Goal: Information Seeking & Learning: Learn about a topic

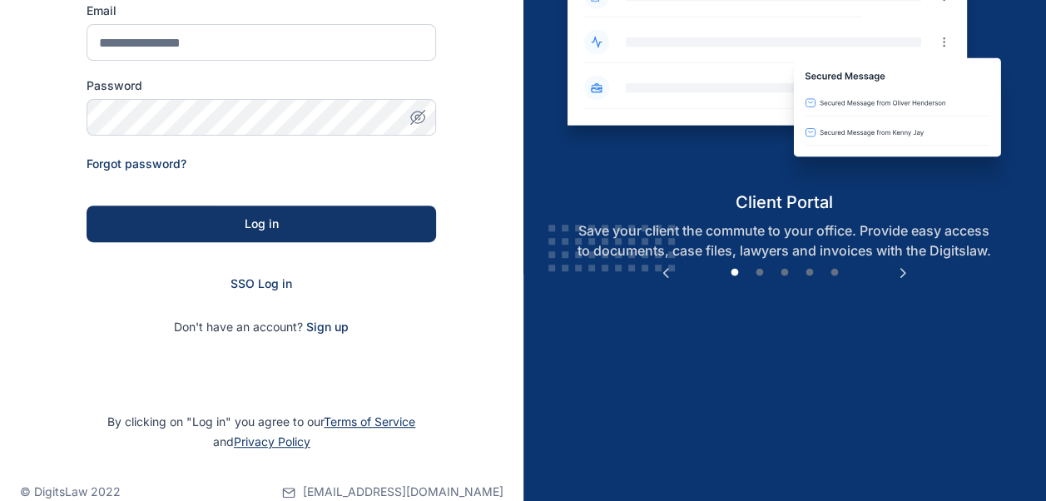
scroll to position [246, 0]
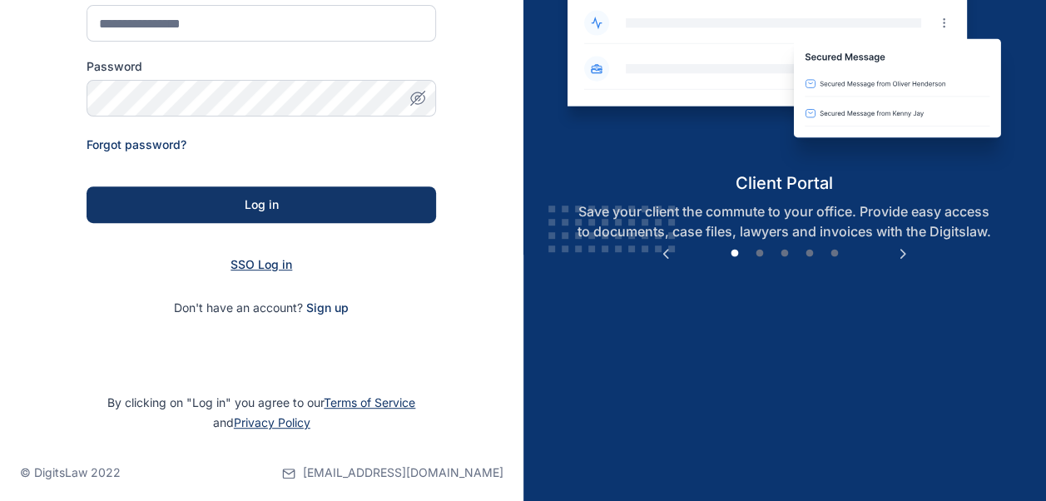
click at [273, 258] on span "SSO Log in" at bounding box center [262, 264] width 62 height 14
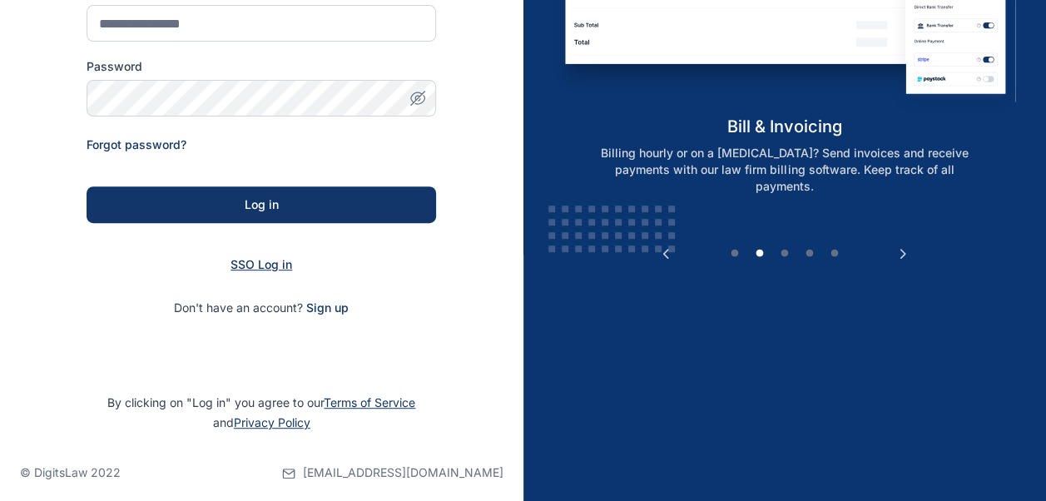
click at [275, 268] on span "SSO Log in" at bounding box center [262, 264] width 62 height 14
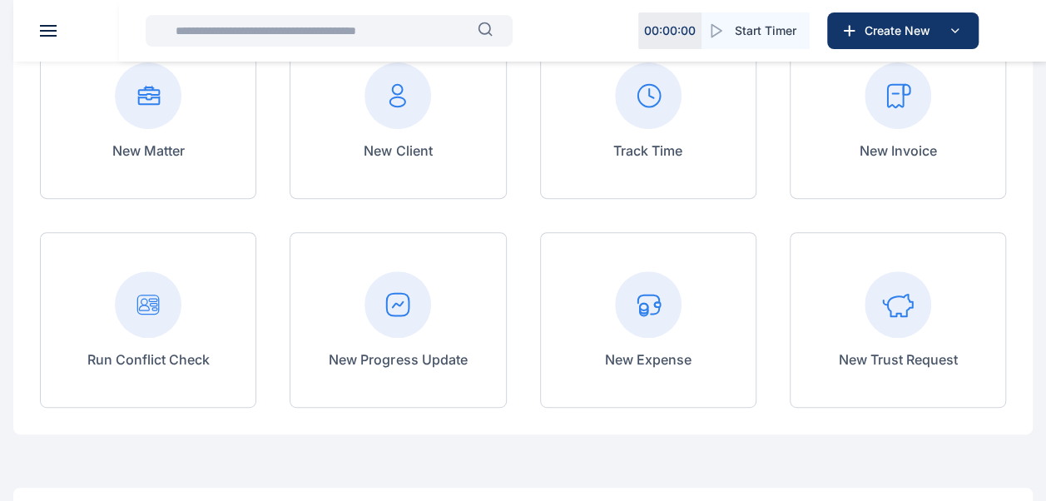
scroll to position [201, 0]
click at [421, 324] on rect at bounding box center [397, 303] width 67 height 67
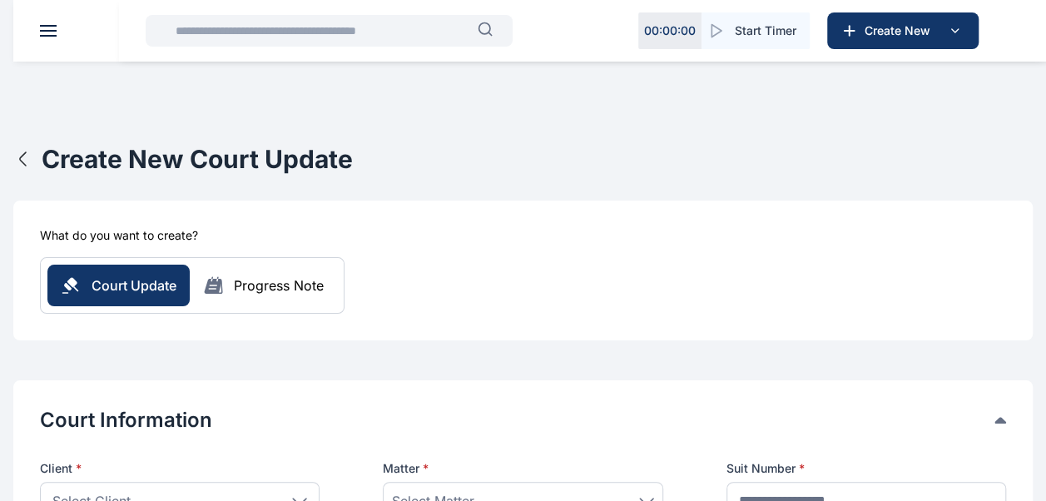
click at [326, 40] on input "text" at bounding box center [322, 30] width 312 height 33
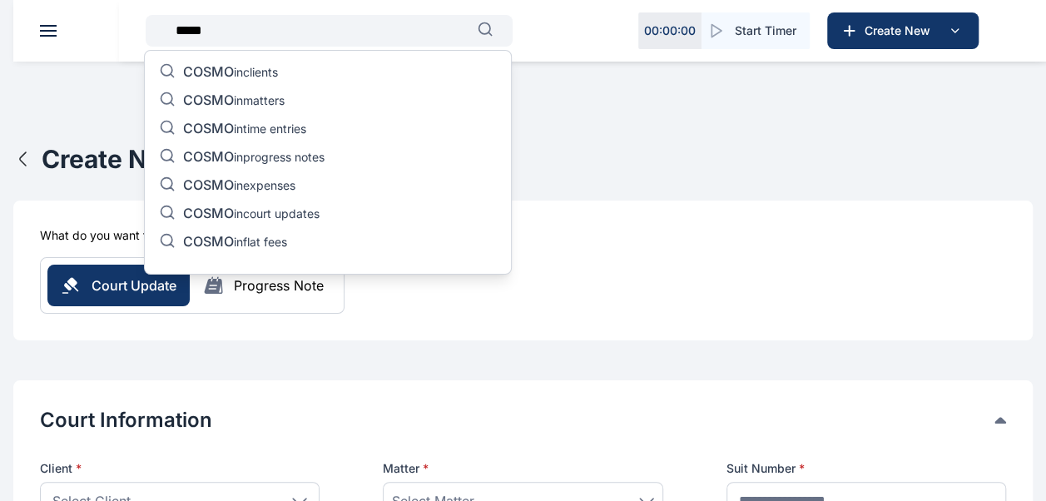
type input "*****"
click at [273, 99] on p "COSMO in matters" at bounding box center [234, 102] width 102 height 20
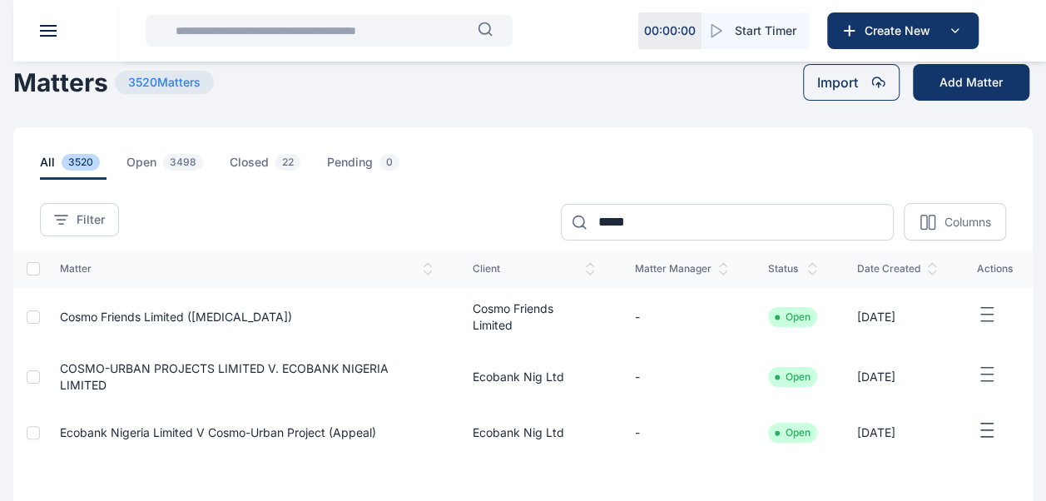
click at [315, 22] on input "text" at bounding box center [322, 30] width 312 height 33
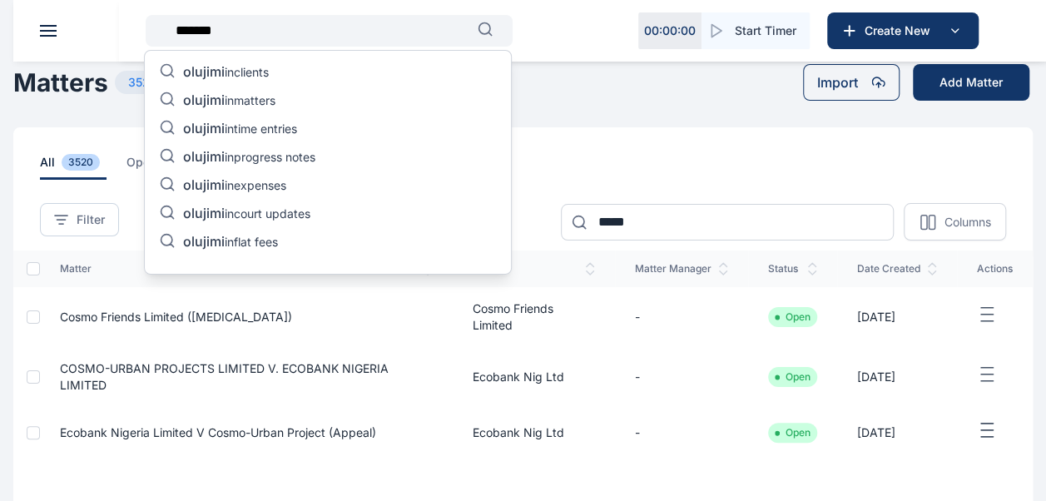
type input "*******"
click at [274, 104] on p "olujimi in matters" at bounding box center [229, 102] width 92 height 20
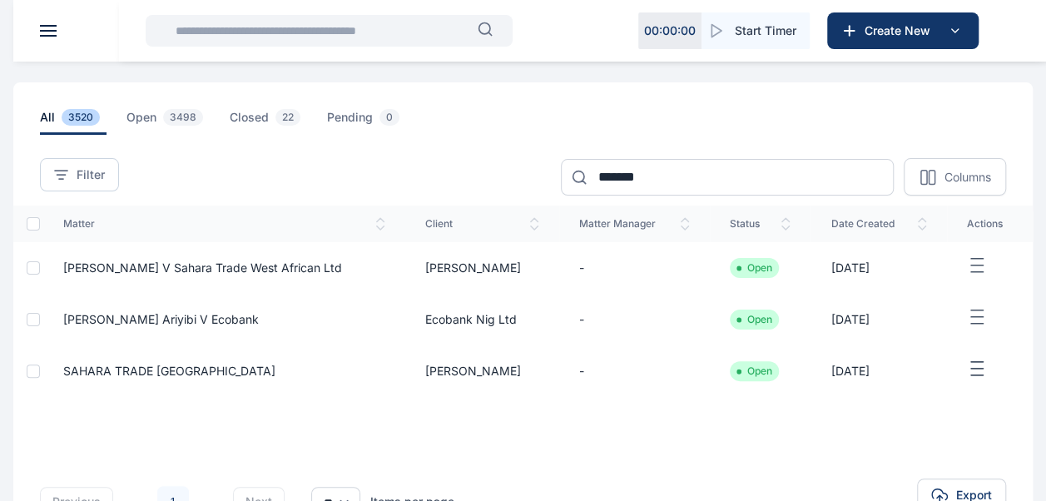
scroll to position [49, 0]
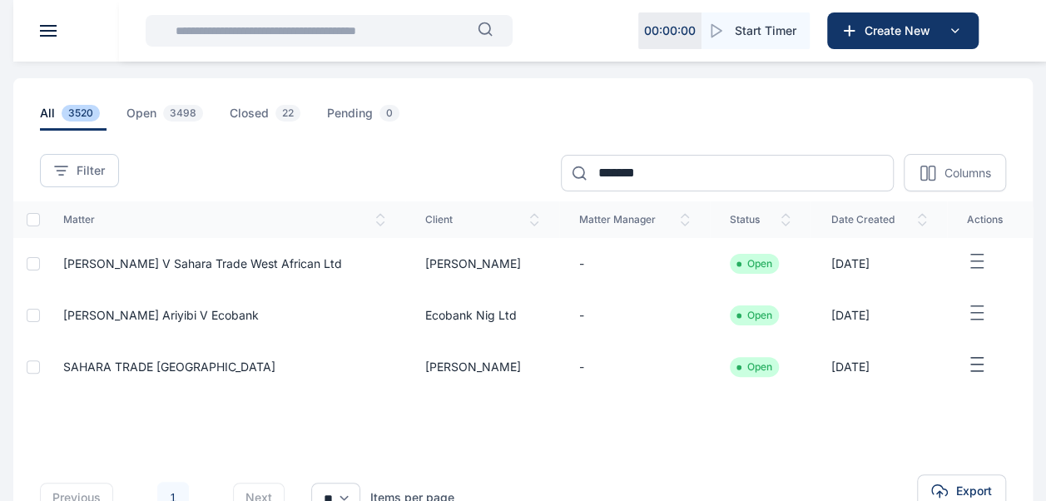
click at [185, 315] on span "[PERSON_NAME] Ariyibi V Ecobank" at bounding box center [161, 315] width 196 height 14
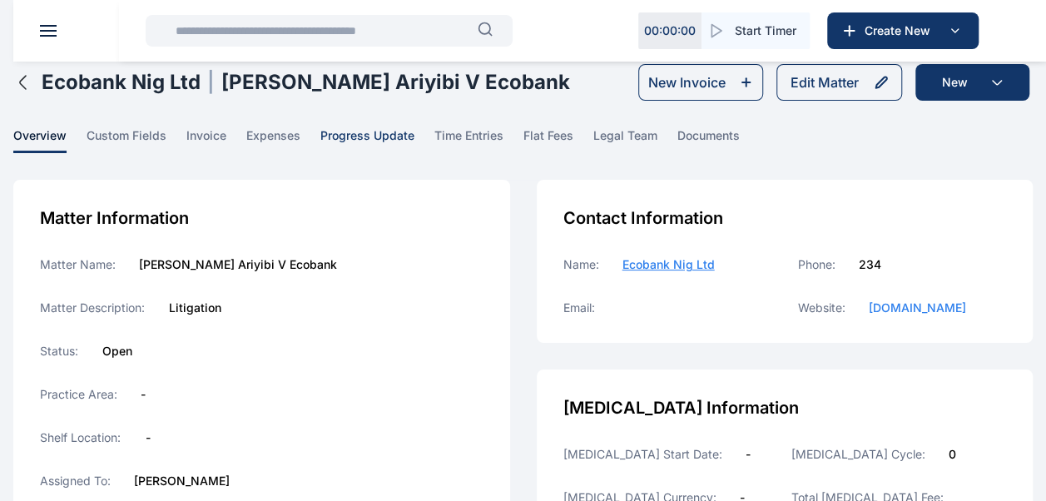
click at [353, 136] on span "progress update" at bounding box center [367, 140] width 94 height 26
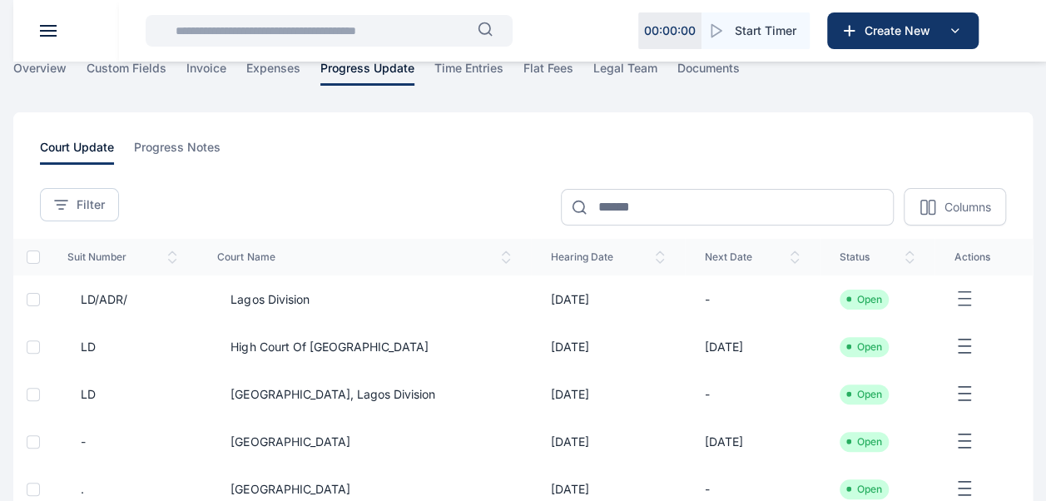
scroll to position [70, 0]
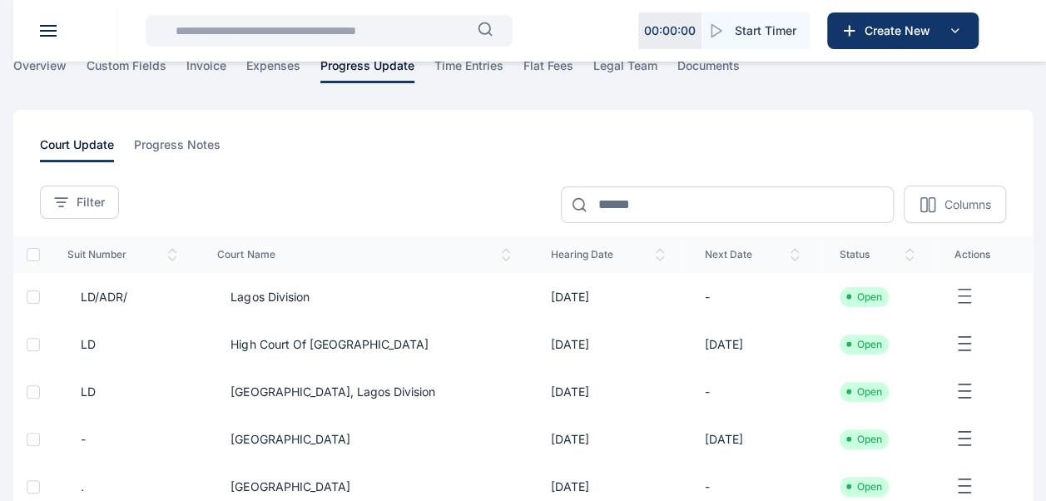
click at [563, 300] on td "[DATE]" at bounding box center [608, 296] width 154 height 47
click at [250, 301] on span "Lagos Division" at bounding box center [263, 297] width 92 height 17
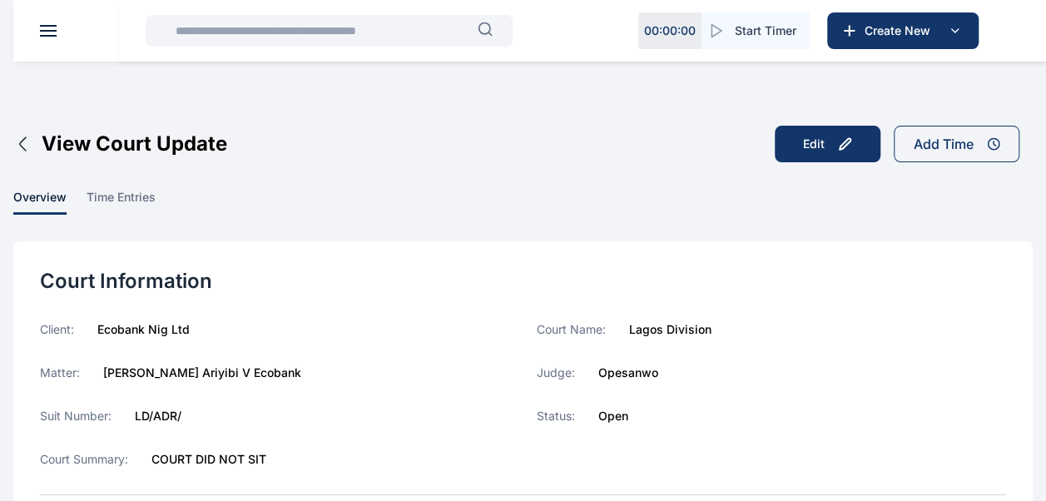
click at [320, 33] on input "text" at bounding box center [322, 30] width 312 height 33
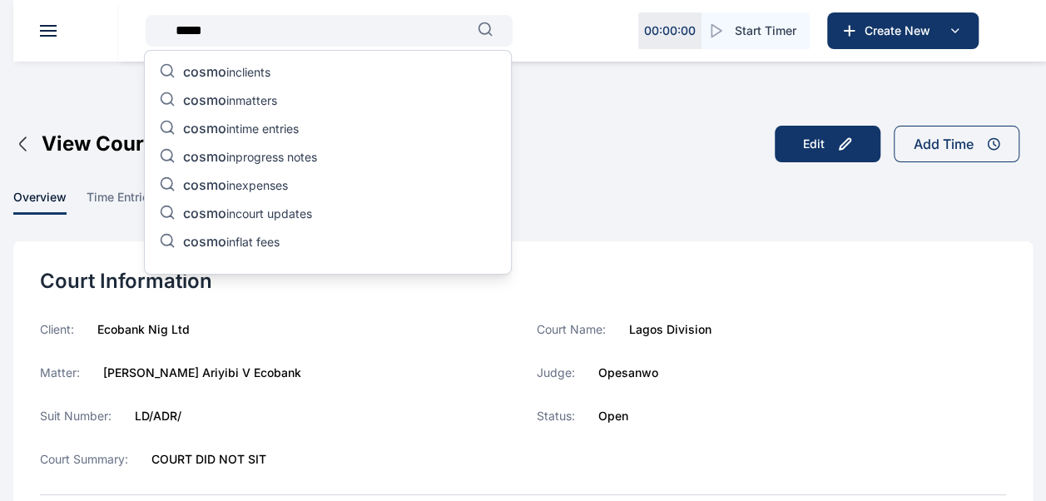
type input "*****"
click at [270, 164] on p "cosmo in progress notes" at bounding box center [250, 158] width 134 height 20
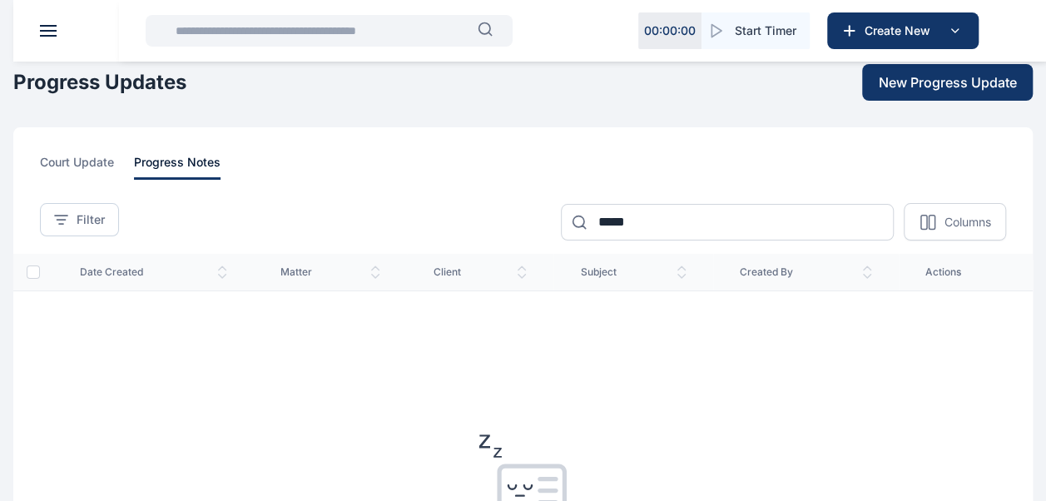
click at [330, 33] on input "text" at bounding box center [322, 30] width 312 height 33
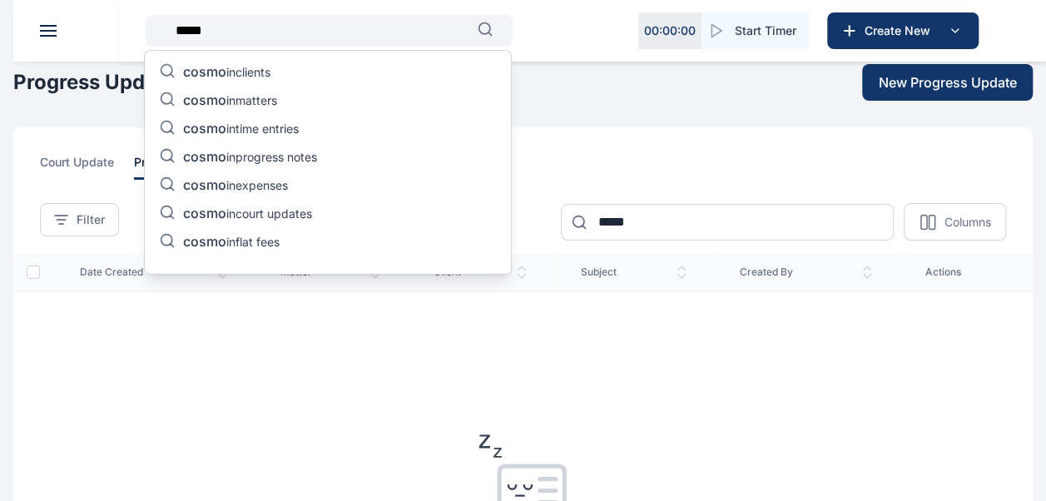
type input "*****"
click at [230, 93] on p "cosmo in matters" at bounding box center [230, 102] width 94 height 20
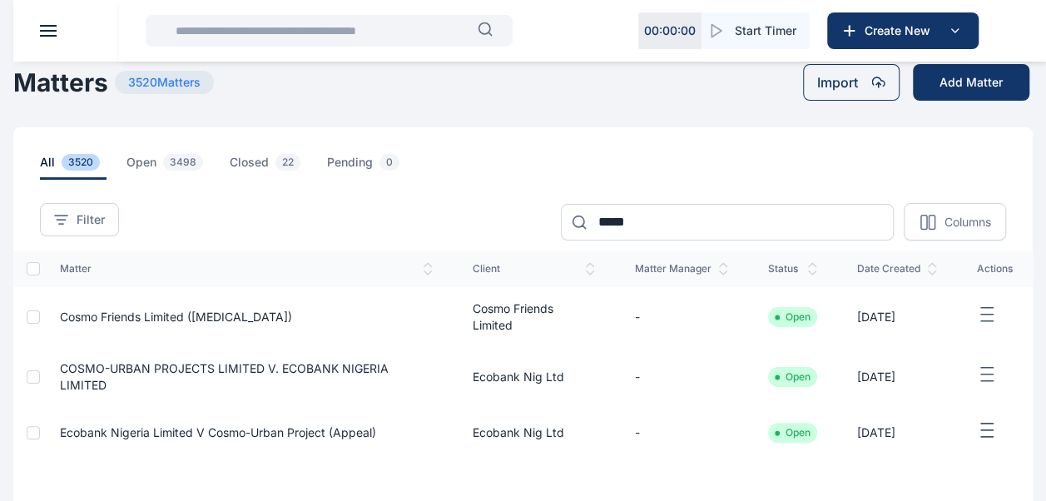
click at [140, 374] on span "COSMO-URBAN PROJECTS LIMITED V. ECOBANK NIGERIA LIMITED" at bounding box center [224, 376] width 329 height 31
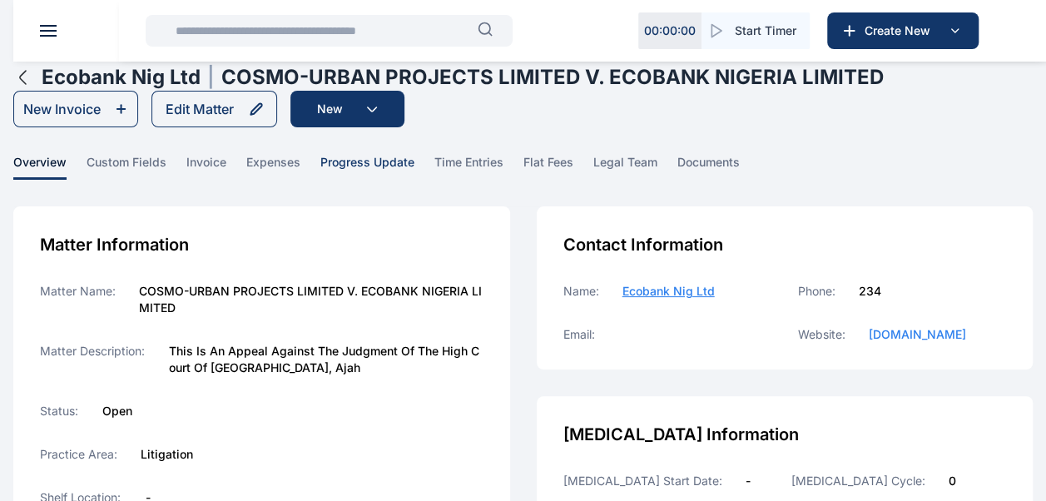
click at [355, 165] on span "progress update" at bounding box center [367, 167] width 94 height 26
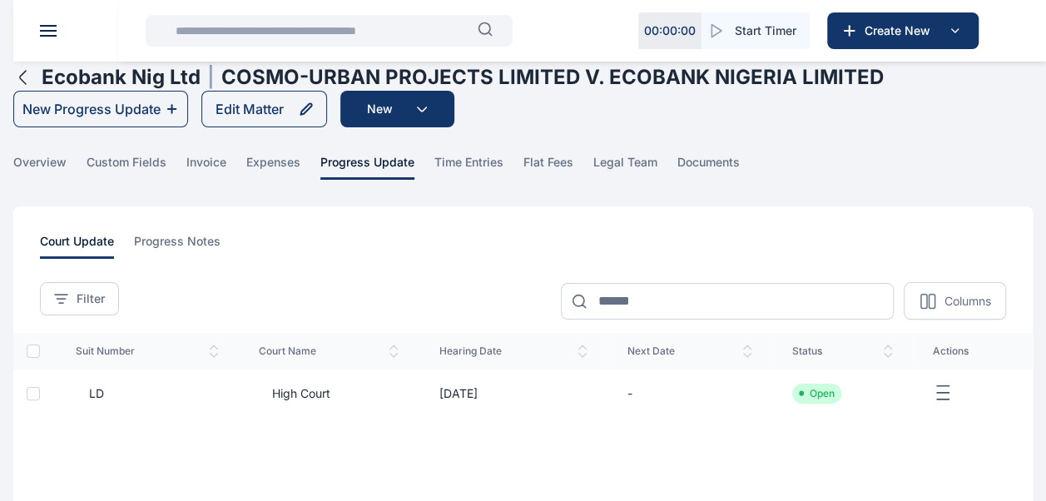
click at [310, 394] on span "High Court" at bounding box center [295, 393] width 72 height 17
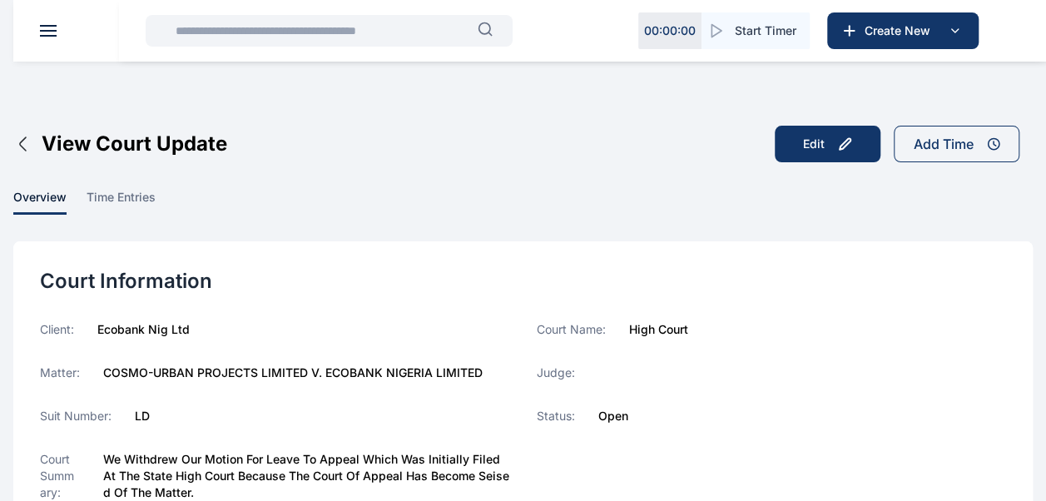
click at [215, 32] on input "text" at bounding box center [322, 30] width 312 height 33
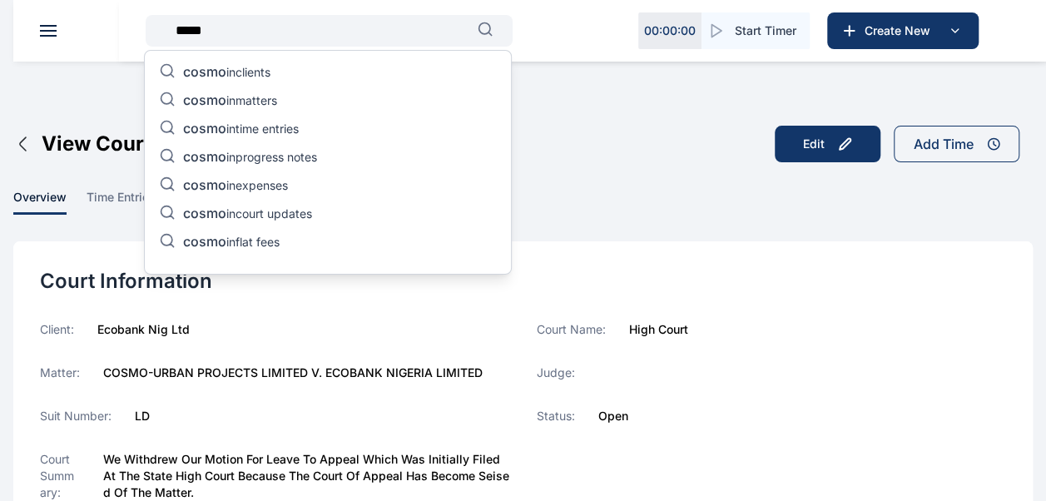
type input "*****"
click at [260, 95] on p "cosmo in matters" at bounding box center [230, 102] width 94 height 20
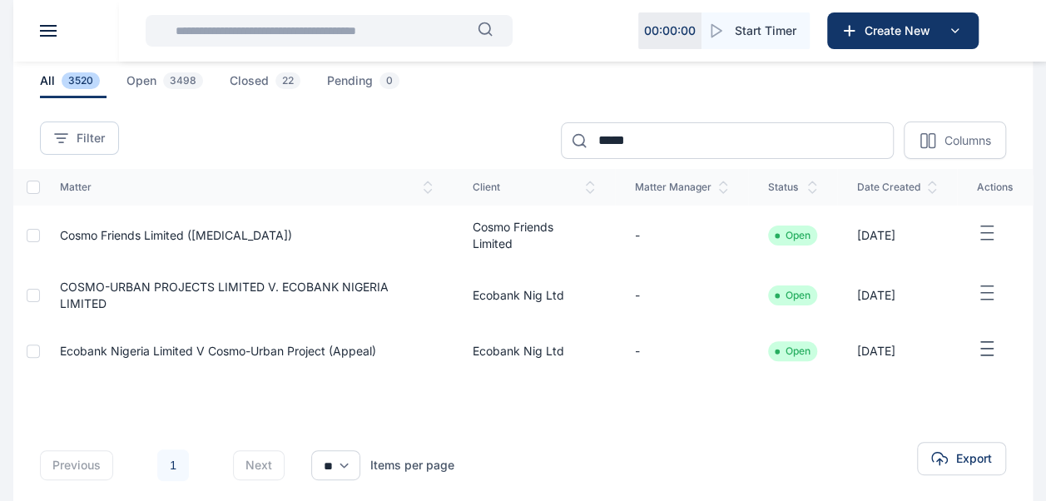
scroll to position [82, 0]
click at [240, 354] on span "Ecobank Nigeria Limited V Cosmo-Urban Project (Appeal)" at bounding box center [218, 350] width 316 height 14
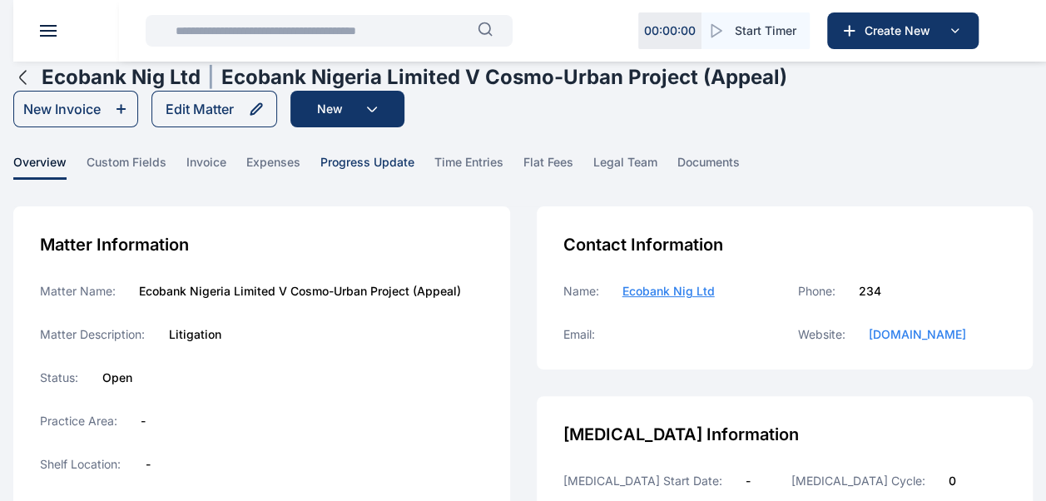
click at [376, 164] on span "progress update" at bounding box center [367, 167] width 94 height 26
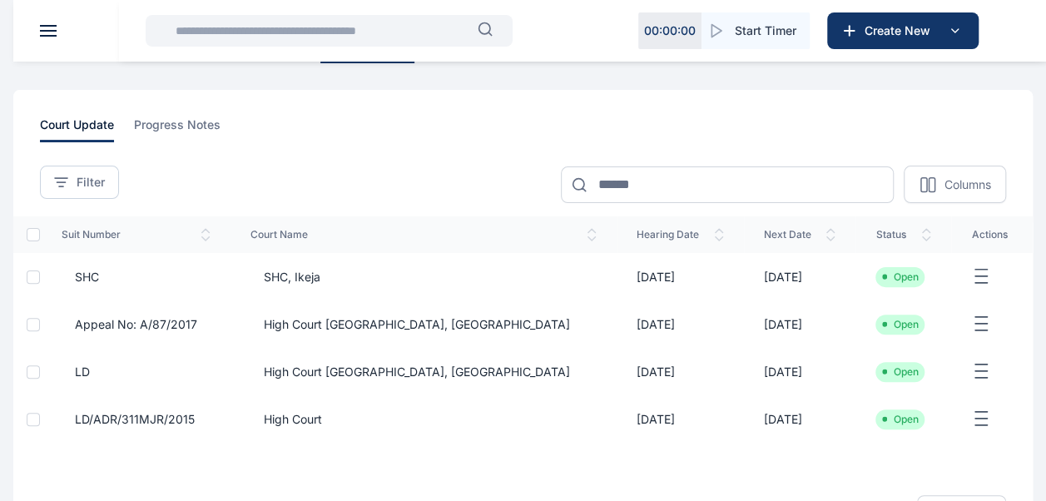
scroll to position [117, 0]
click at [217, 28] on input "text" at bounding box center [322, 30] width 312 height 33
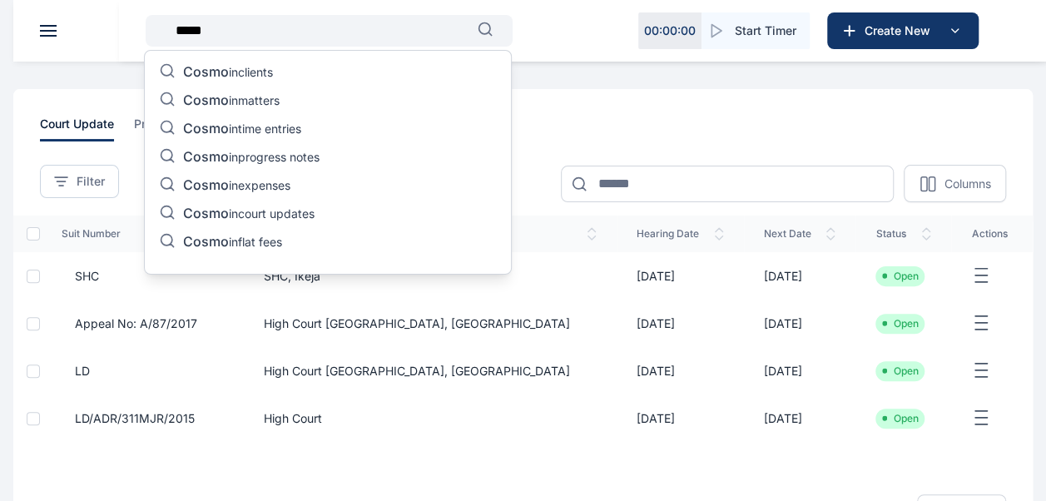
type input "*****"
click at [257, 98] on p "Cosmo in matters" at bounding box center [231, 102] width 97 height 20
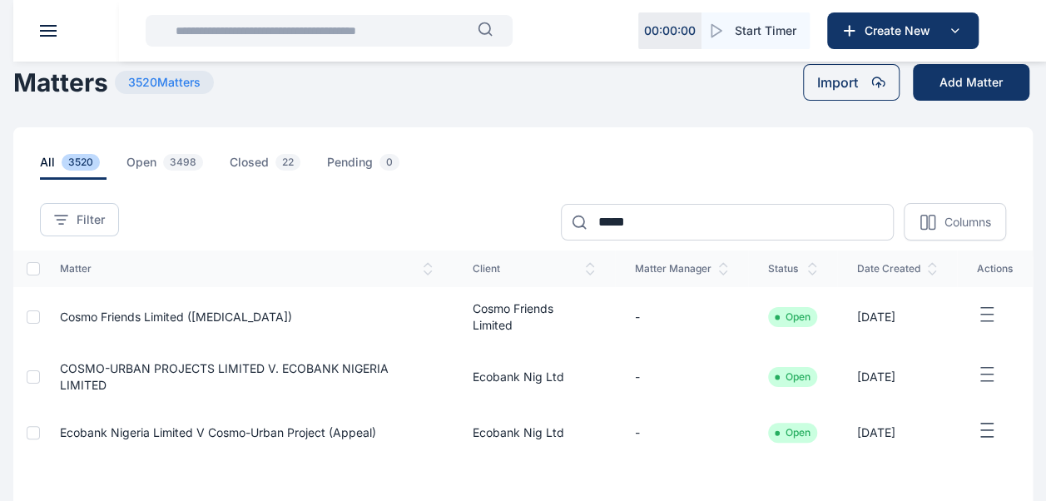
click at [161, 366] on span "COSMO-URBAN PROJECTS LIMITED V. ECOBANK NIGERIA LIMITED" at bounding box center [224, 376] width 329 height 31
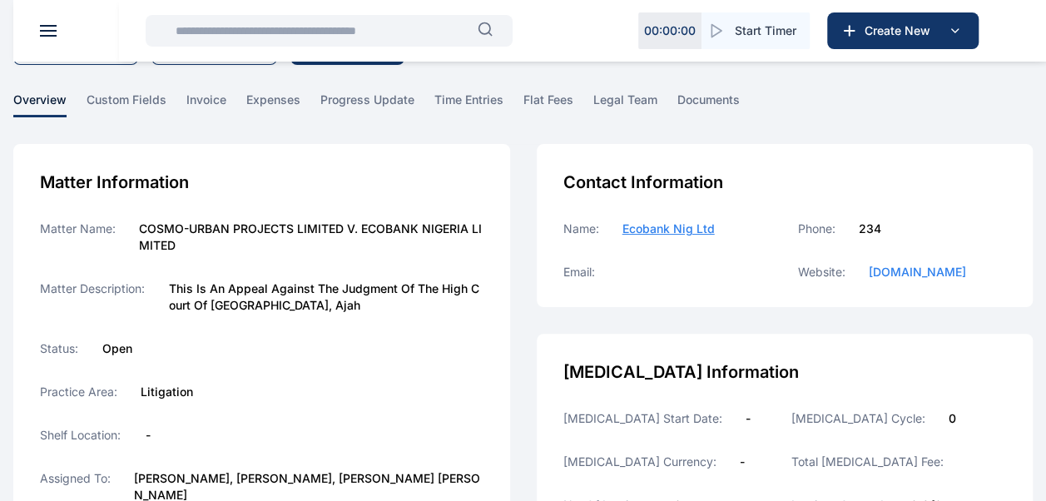
scroll to position [63, 0]
click at [376, 98] on span "progress update" at bounding box center [367, 104] width 94 height 26
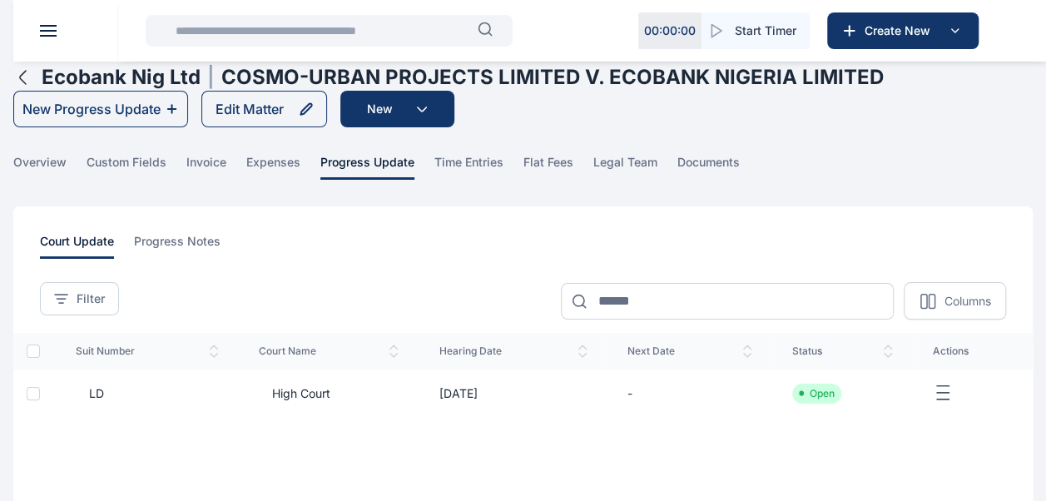
click at [454, 389] on td "[DATE]" at bounding box center [513, 392] width 188 height 47
click at [949, 403] on td at bounding box center [973, 392] width 120 height 47
click at [945, 389] on icon "button" at bounding box center [943, 393] width 20 height 21
click at [878, 404] on span "Edit" at bounding box center [879, 412] width 21 height 17
click at [944, 389] on icon "button" at bounding box center [943, 393] width 20 height 21
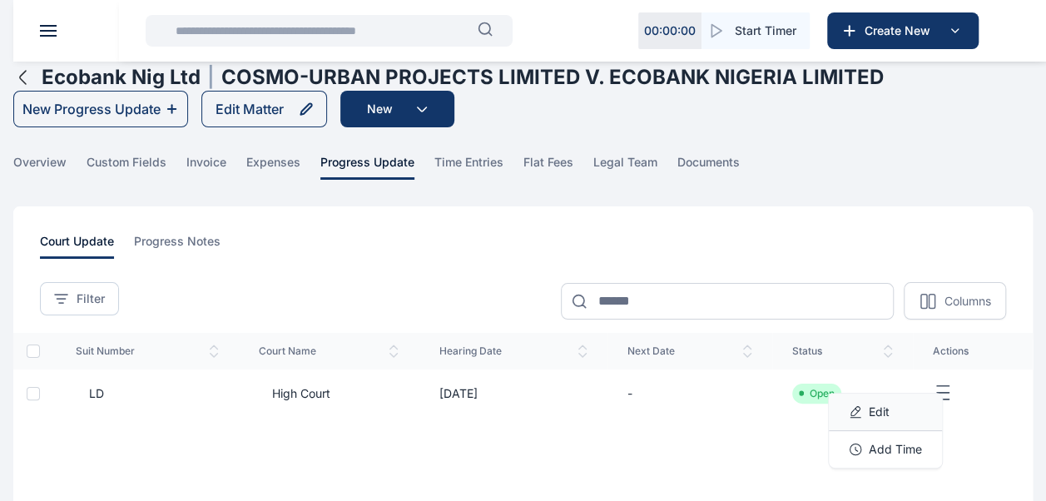
click at [846, 406] on div "Edit" at bounding box center [885, 412] width 113 height 37
click at [942, 390] on icon "button" at bounding box center [943, 393] width 20 height 21
click at [889, 411] on span "Edit" at bounding box center [879, 412] width 21 height 17
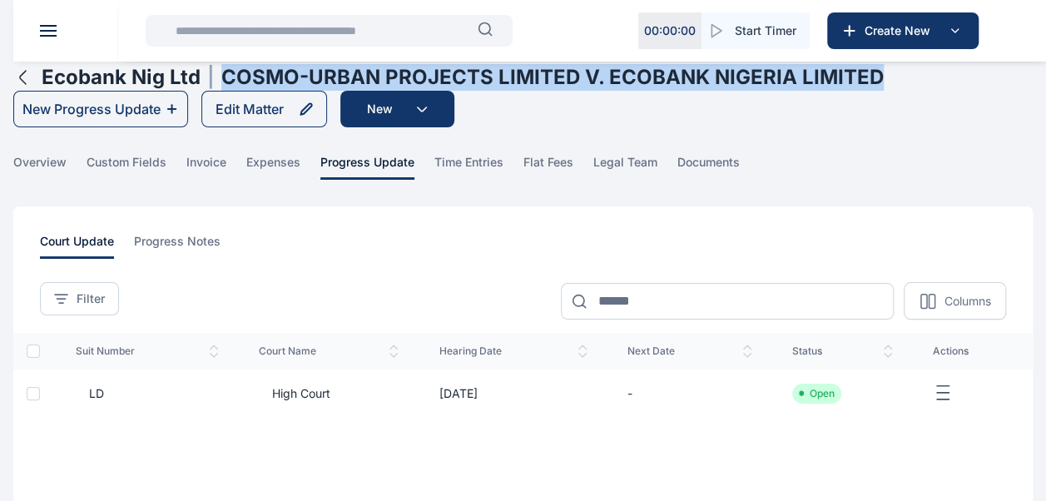
drag, startPoint x: 224, startPoint y: 76, endPoint x: 911, endPoint y: 87, distance: 687.5
click at [911, 87] on div "Ecobank Nig Ltd | COSMO-URBAN PROJECTS LIMITED V. ECOBANK NIGERIA LIMITED New P…" at bounding box center [521, 95] width 1016 height 63
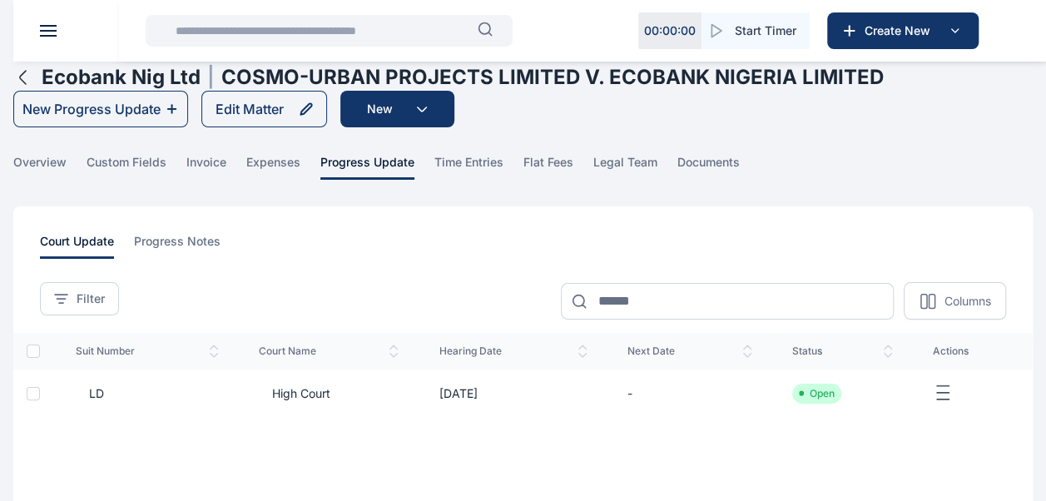
click at [374, 34] on input "text" at bounding box center [322, 30] width 312 height 33
click at [243, 35] on input "text" at bounding box center [322, 30] width 312 height 33
drag, startPoint x: 243, startPoint y: 35, endPoint x: 198, endPoint y: 28, distance: 45.4
click at [198, 28] on input "text" at bounding box center [322, 30] width 312 height 33
type input "*"
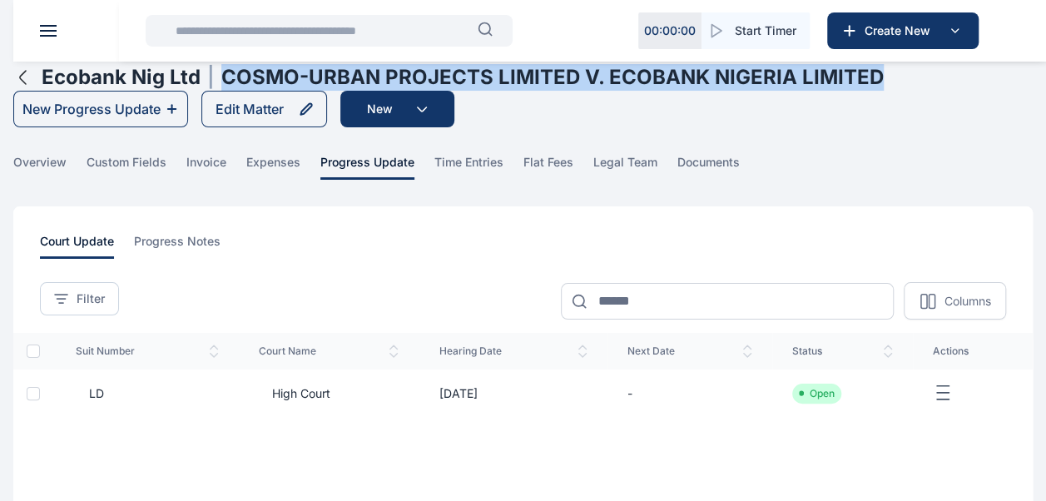
drag, startPoint x: 221, startPoint y: 75, endPoint x: 954, endPoint y: 105, distance: 732.9
click at [954, 105] on div "Ecobank Nig Ltd | COSMO-URBAN PROJECTS LIMITED V. ECOBANK NIGERIA LIMITED New P…" at bounding box center [521, 95] width 1016 height 63
copy h1 "COSMO-URBAN PROJECTS LIMITED V. ECOBANK NIGERIA LIMITED"
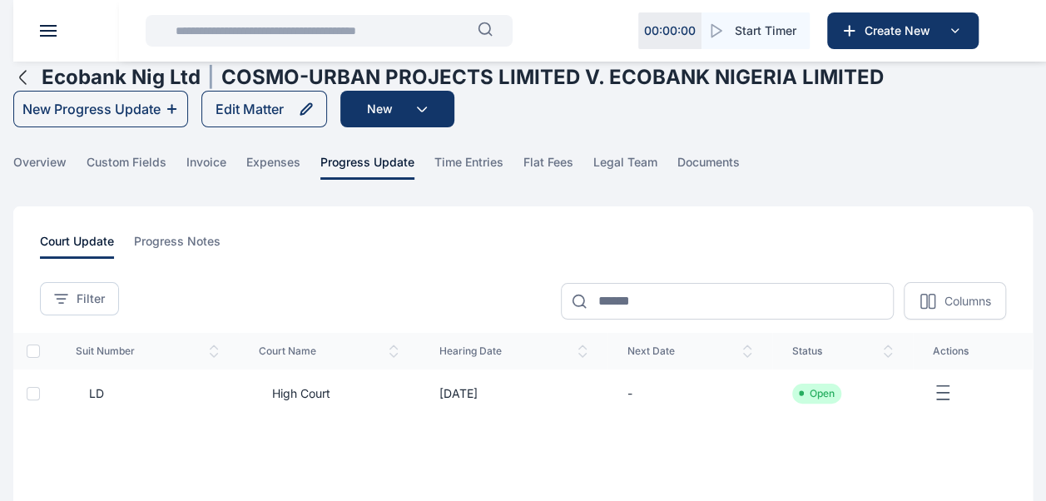
click at [255, 28] on input "text" at bounding box center [322, 30] width 312 height 33
paste input "**********"
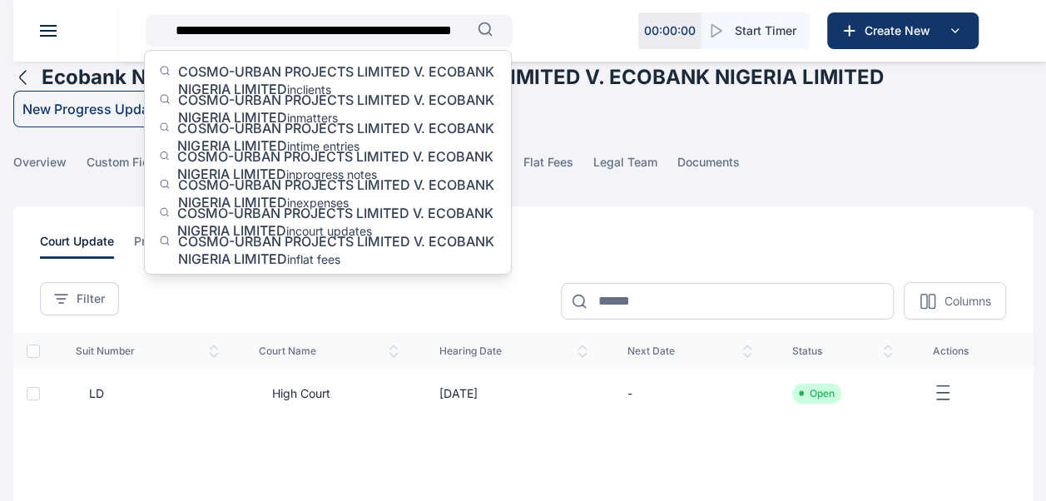
type input "**********"
click at [255, 227] on span "COSMO-URBAN PROJECTS LIMITED V. ECOBANK NIGERIA LIMITED" at bounding box center [335, 222] width 316 height 34
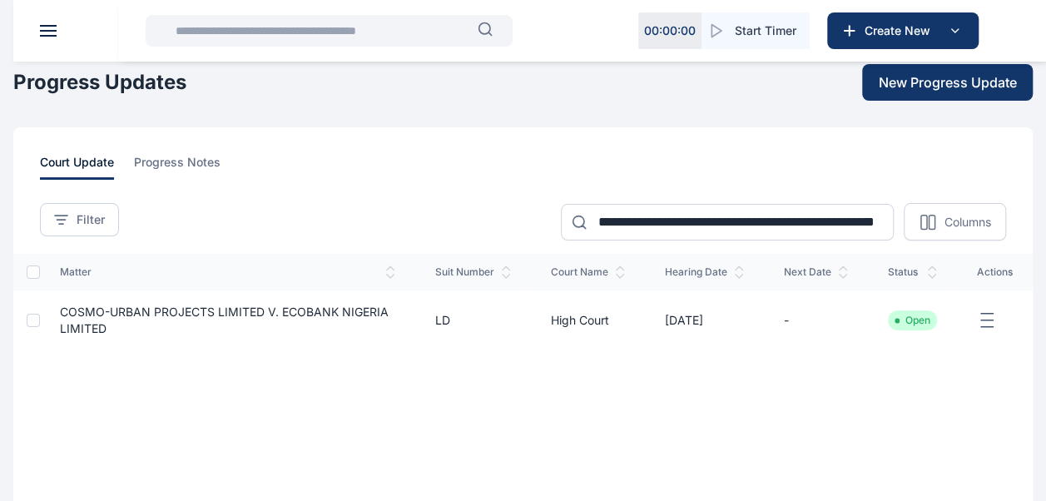
click at [984, 320] on icon "button" at bounding box center [987, 320] width 20 height 21
click at [934, 350] on div "Edit" at bounding box center [929, 339] width 113 height 37
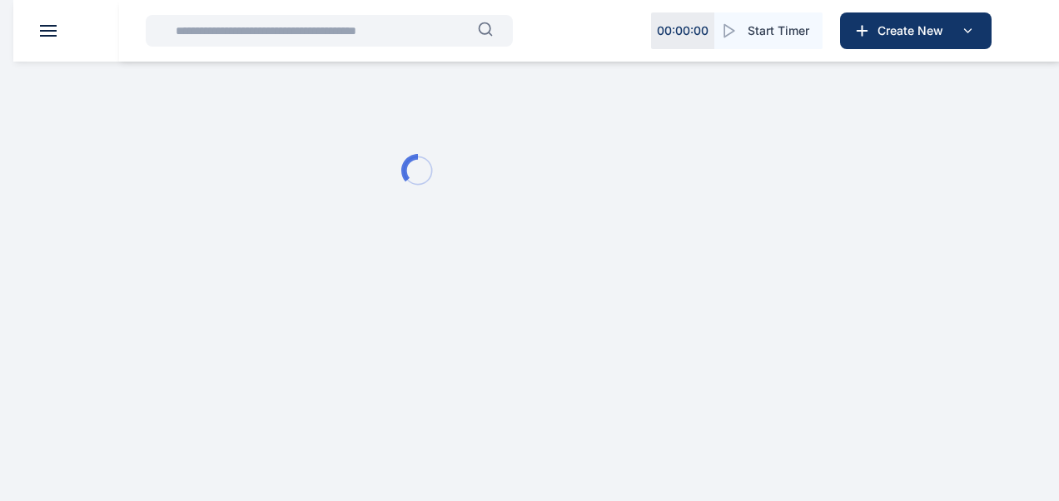
type input "**"
type input "**********"
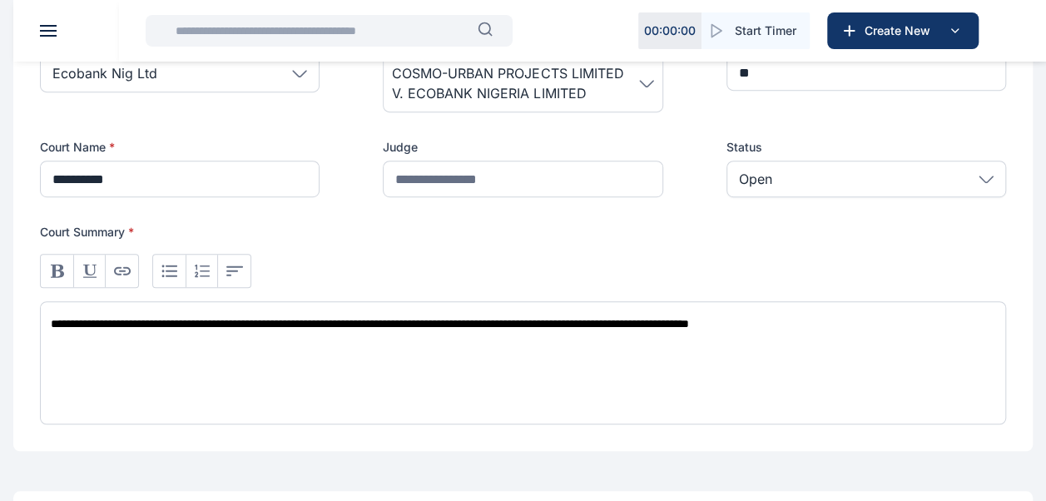
scroll to position [429, 0]
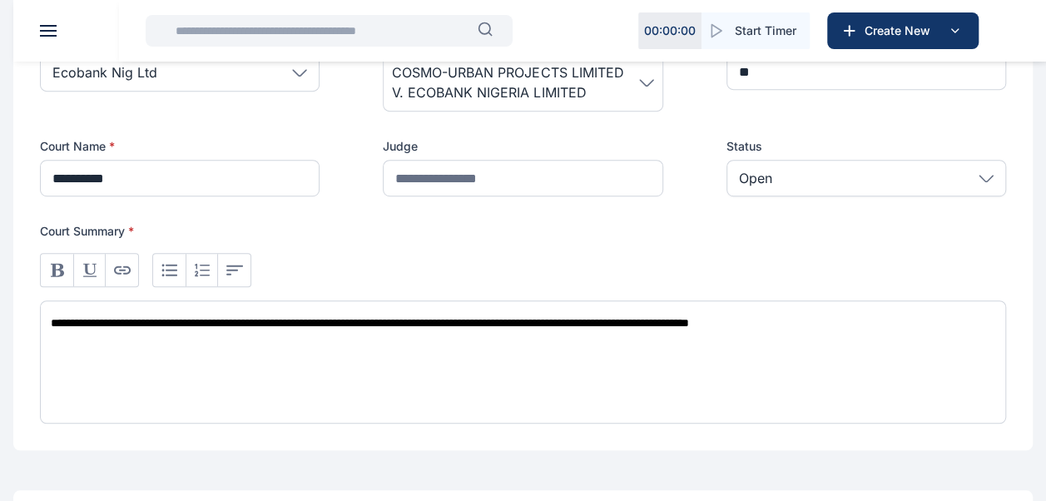
click at [361, 29] on input "text" at bounding box center [322, 30] width 312 height 33
click at [320, 31] on input "text" at bounding box center [322, 30] width 312 height 33
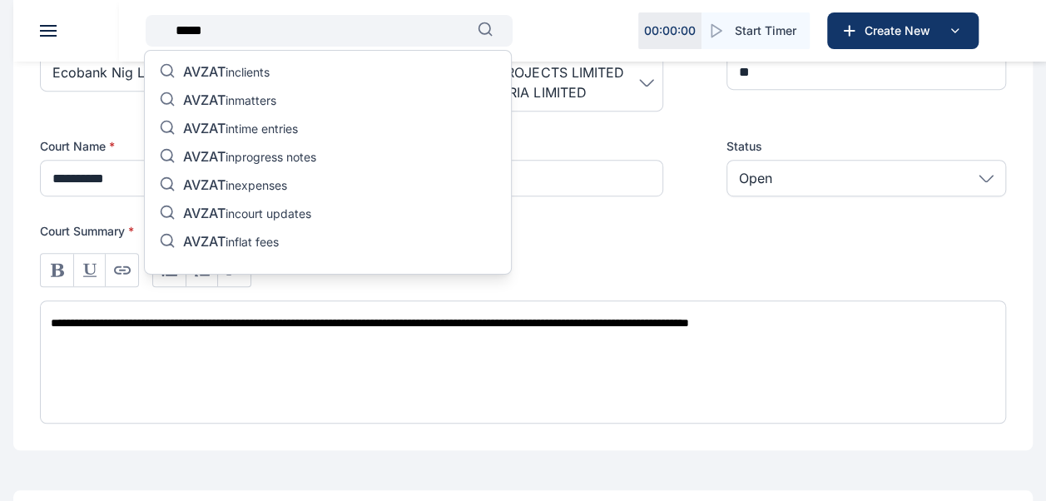
type input "*****"
click at [239, 100] on p "AVZAT in matters" at bounding box center [229, 102] width 93 height 20
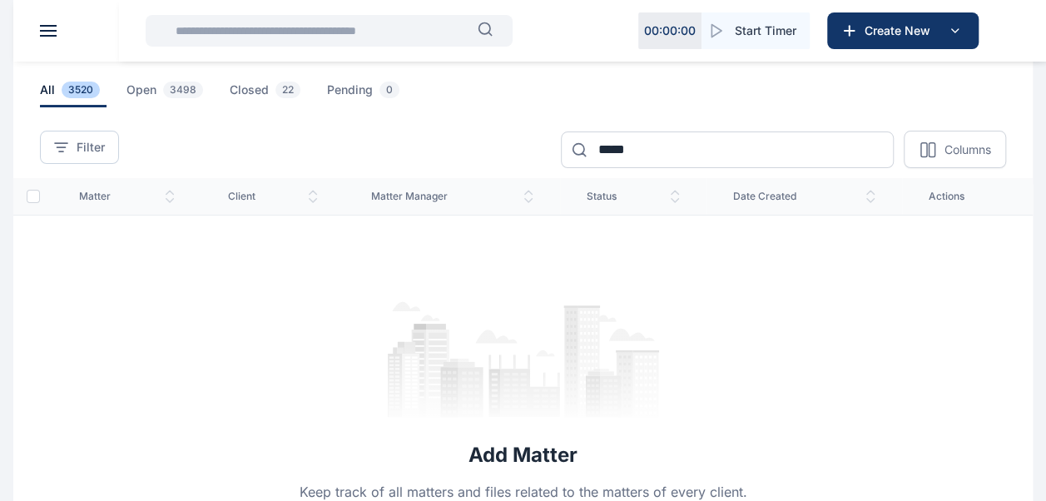
scroll to position [83, 0]
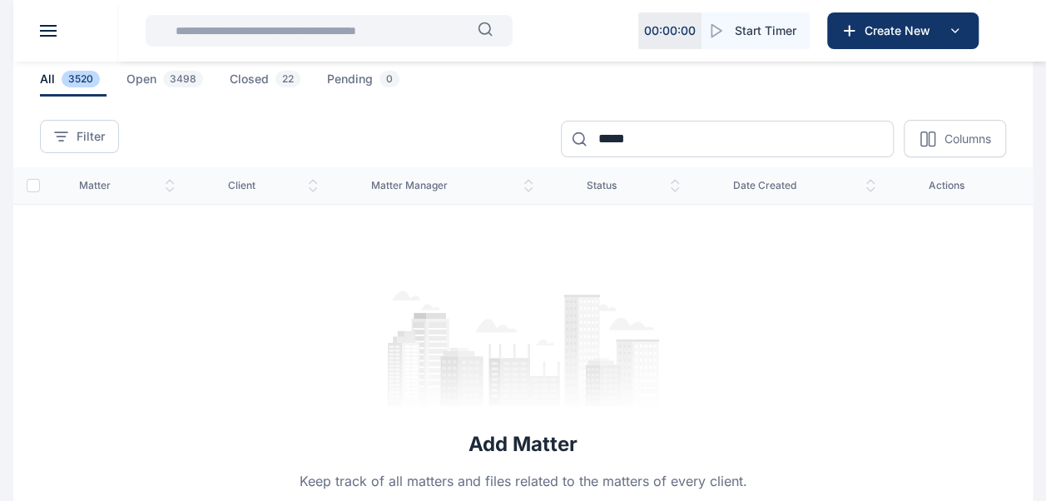
click at [231, 29] on input "text" at bounding box center [322, 30] width 312 height 33
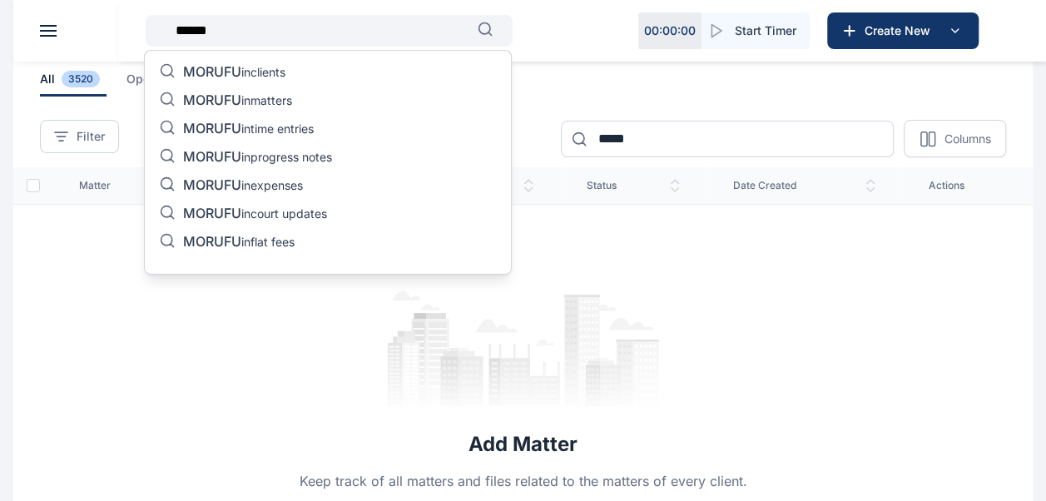
type input "******"
click at [270, 95] on p "MORUFU in matters" at bounding box center [237, 102] width 109 height 20
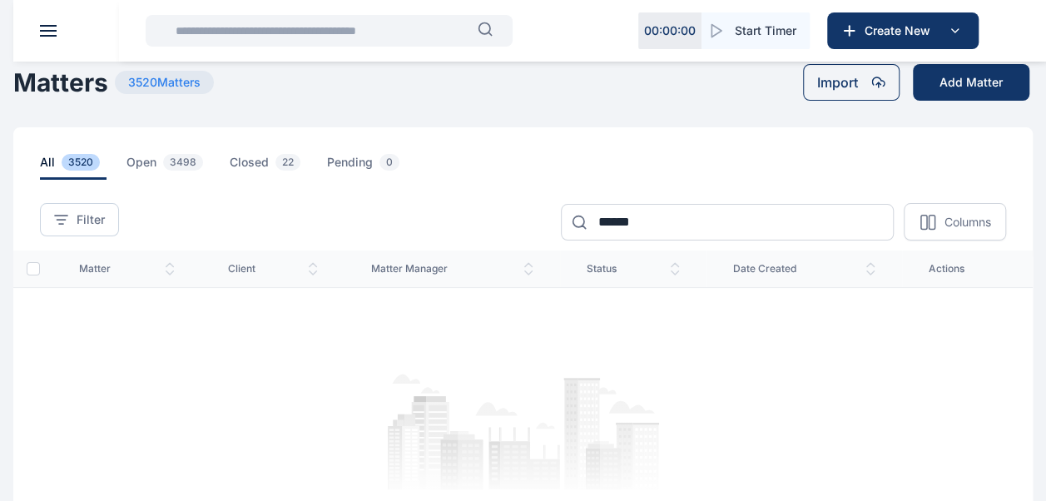
click at [226, 32] on input "text" at bounding box center [322, 30] width 312 height 33
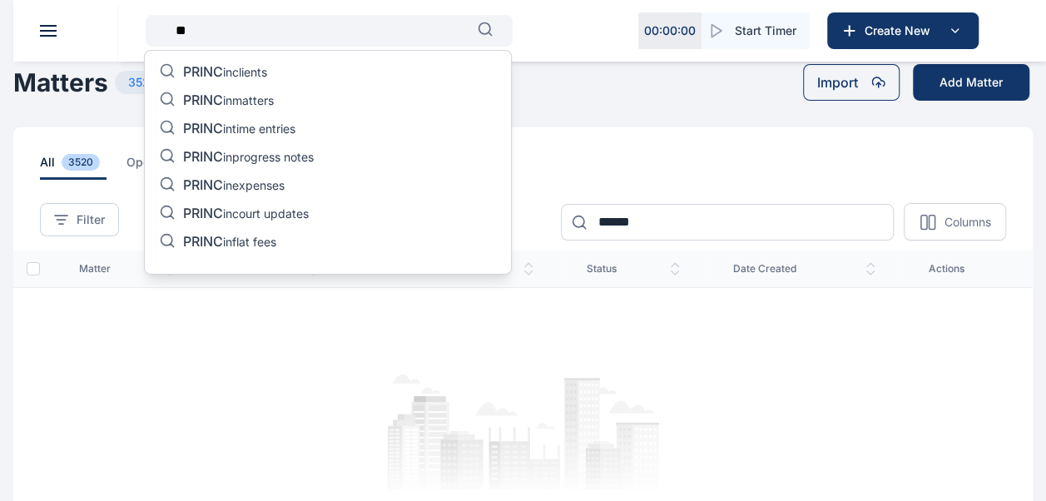
type input "*"
type input "*******"
click at [305, 99] on div "adebayo in clients adebayo in matters adebayo in time entries adebayo in progre…" at bounding box center [328, 162] width 368 height 225
click at [263, 103] on p "adebayo in matters" at bounding box center [236, 102] width 106 height 20
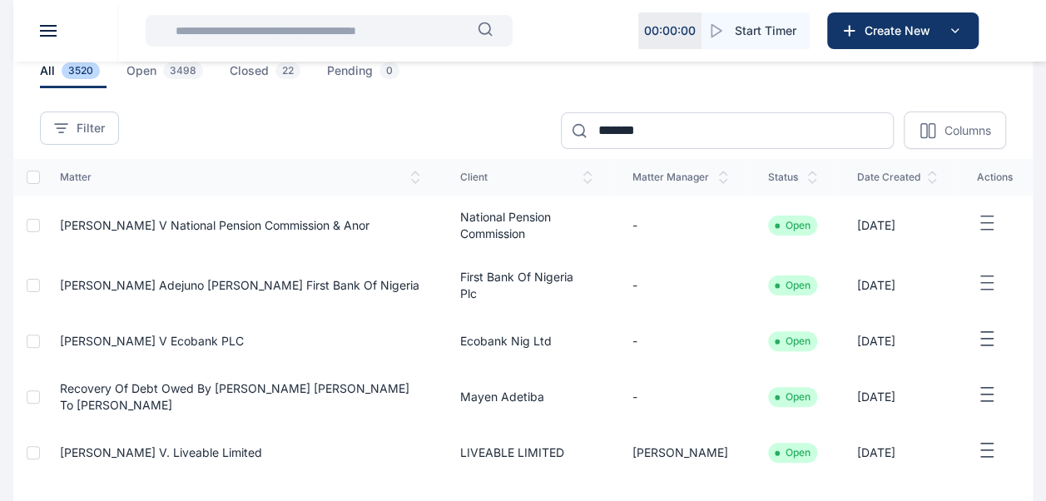
scroll to position [92, 0]
click at [145, 334] on span "[PERSON_NAME] v Ecobank PLC" at bounding box center [152, 340] width 184 height 14
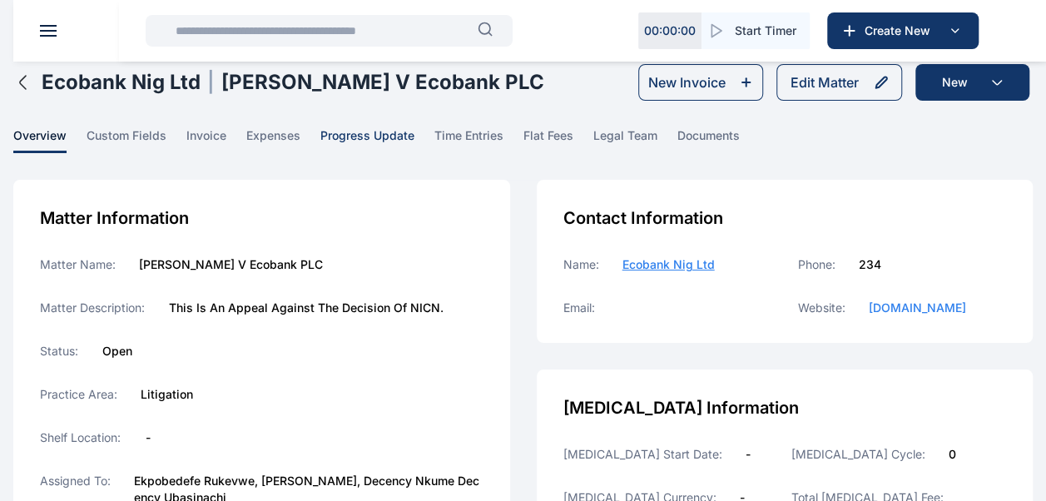
click at [378, 135] on span "progress update" at bounding box center [367, 140] width 94 height 26
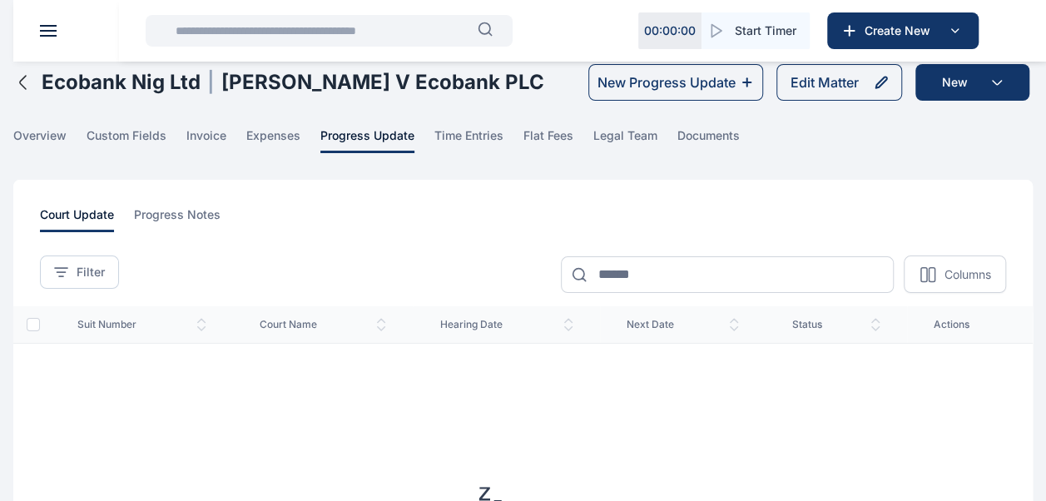
click at [421, 37] on input "text" at bounding box center [322, 30] width 312 height 33
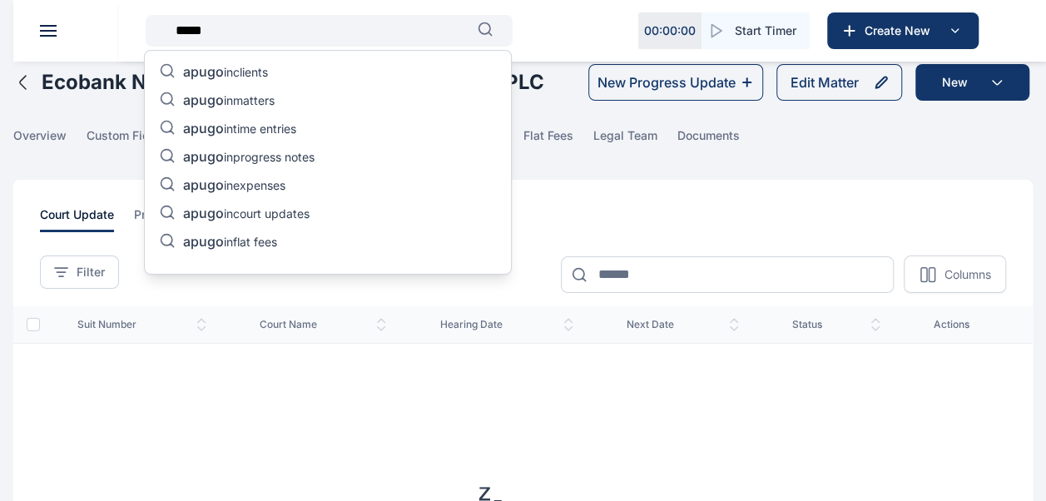
type input "*****"
click at [266, 97] on p "apugo in matters" at bounding box center [229, 102] width 92 height 20
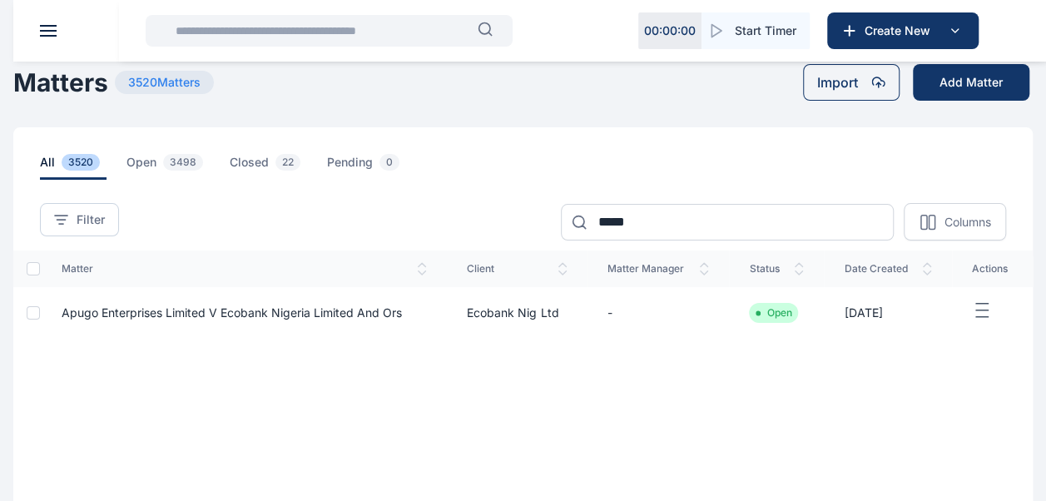
click at [157, 313] on span "Apugo Enterprises Limited v Ecobank Nigeria Limited and ors" at bounding box center [232, 312] width 340 height 14
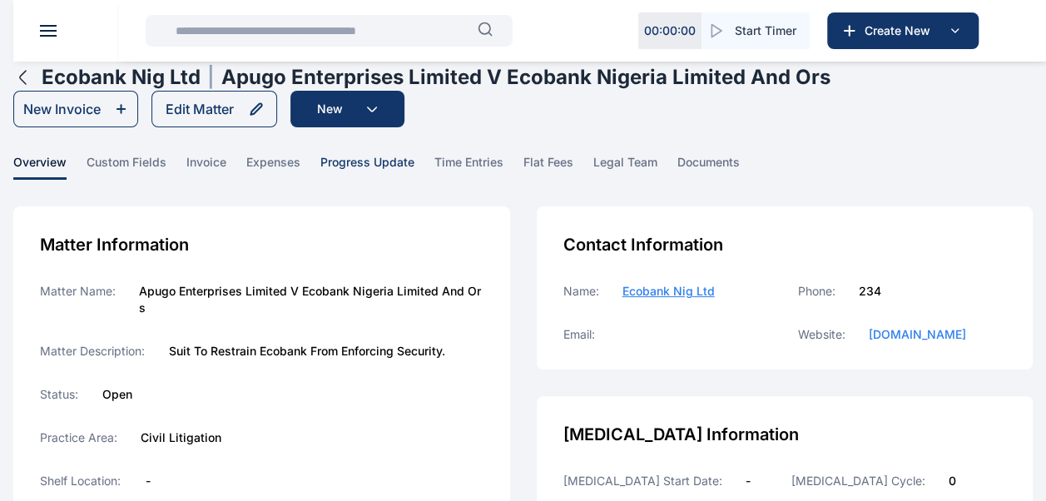
click at [392, 163] on span "progress update" at bounding box center [367, 167] width 94 height 26
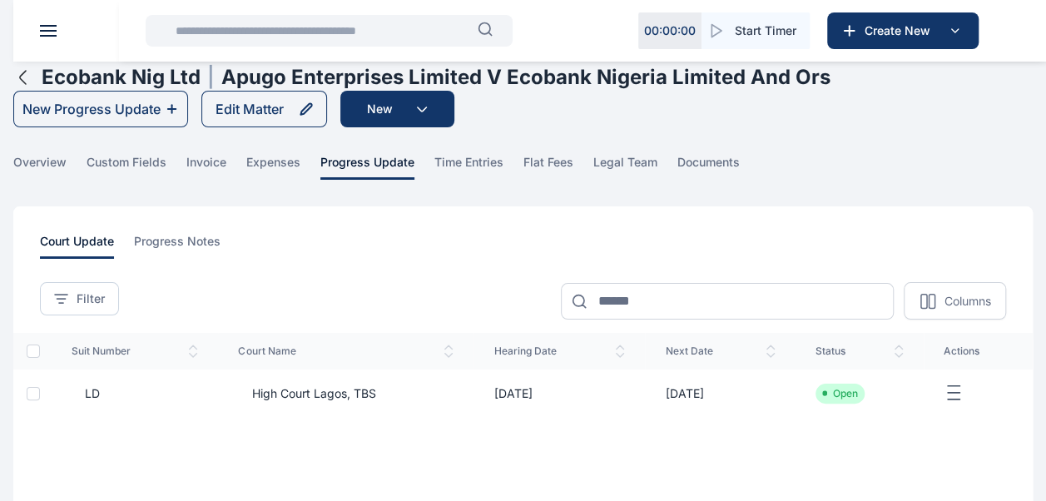
click at [153, 388] on span "LD" at bounding box center [135, 393] width 126 height 17
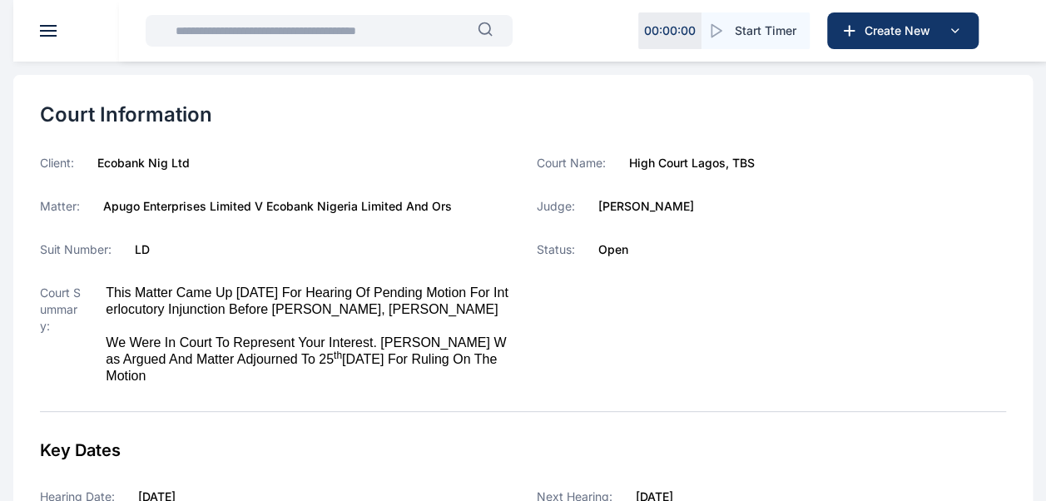
scroll to position [181, 0]
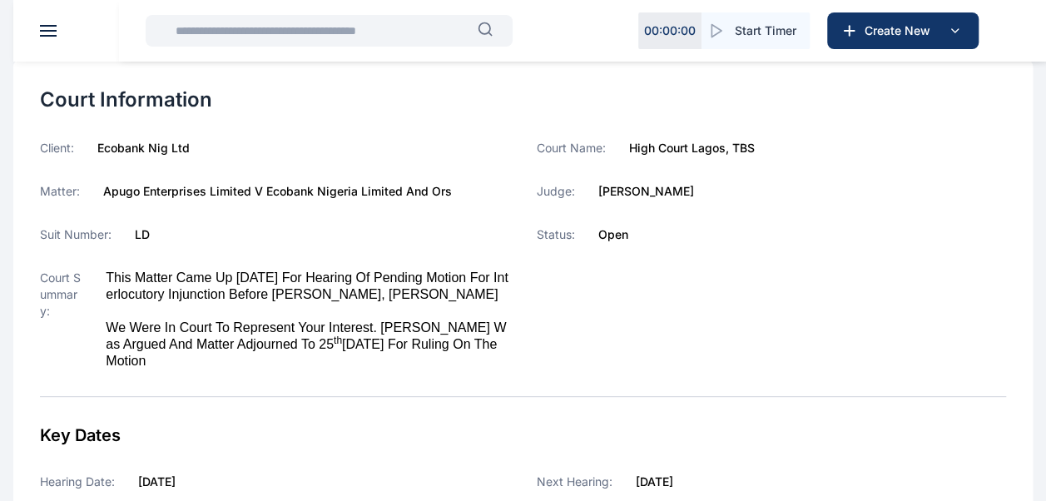
click at [384, 45] on input "text" at bounding box center [322, 30] width 312 height 33
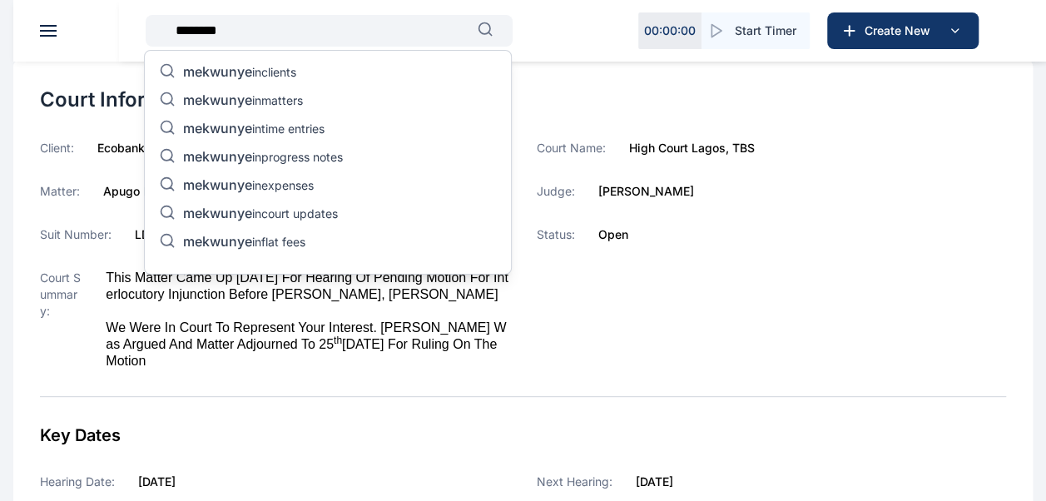
type input "********"
click at [303, 102] on p "mekwunye in matters" at bounding box center [243, 102] width 120 height 20
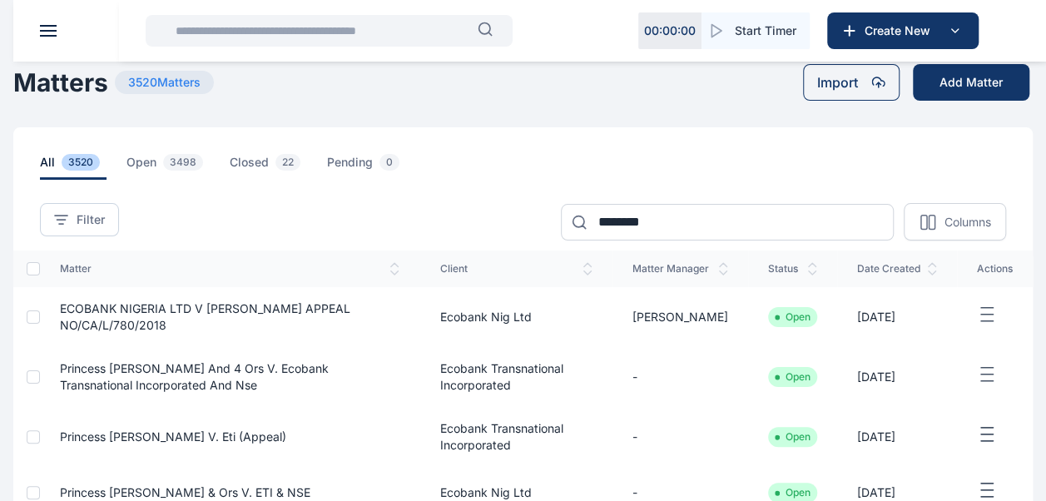
click at [175, 308] on span "ECOBANK NIGERIA LTD V [PERSON_NAME] APPEAL NO/CA/L/780/2018" at bounding box center [205, 316] width 290 height 31
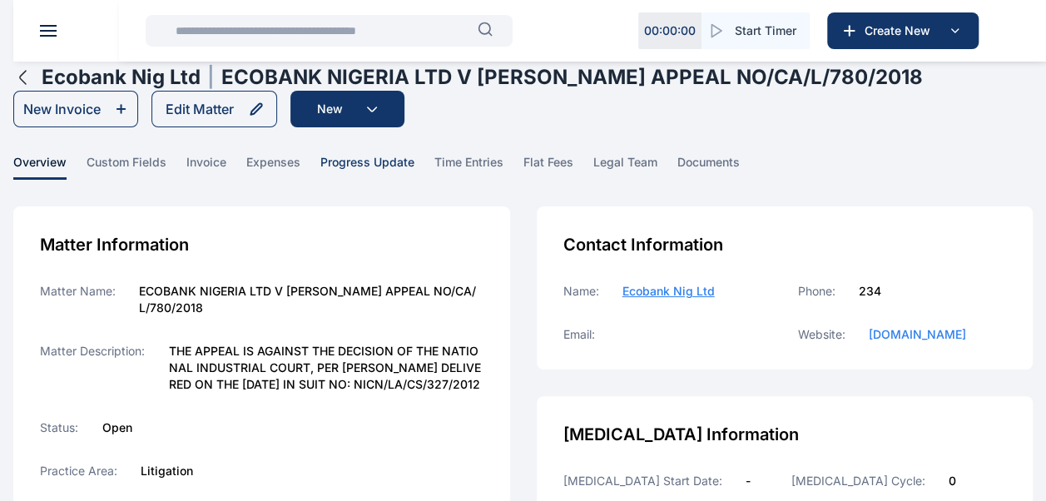
click at [384, 160] on span "progress update" at bounding box center [367, 167] width 94 height 26
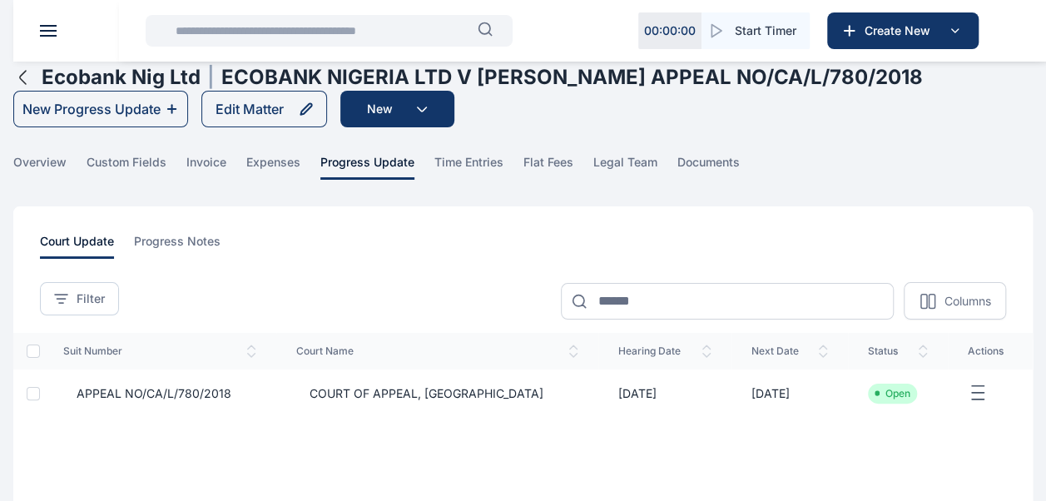
click at [226, 382] on td "APPEAL NO/CA/L/780/2018" at bounding box center [159, 392] width 233 height 47
click at [205, 394] on span "APPEAL NO/CA/L/780/2018" at bounding box center [147, 393] width 168 height 17
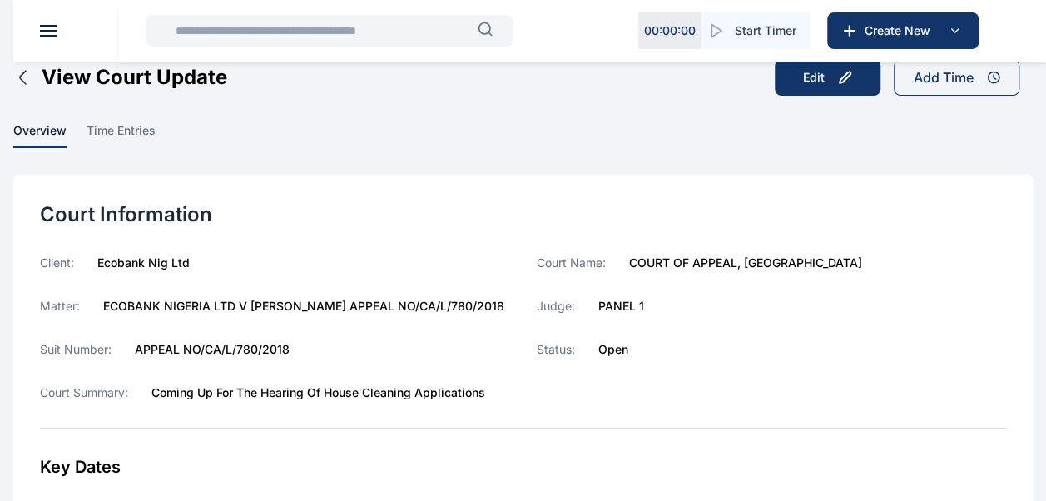
scroll to position [65, 0]
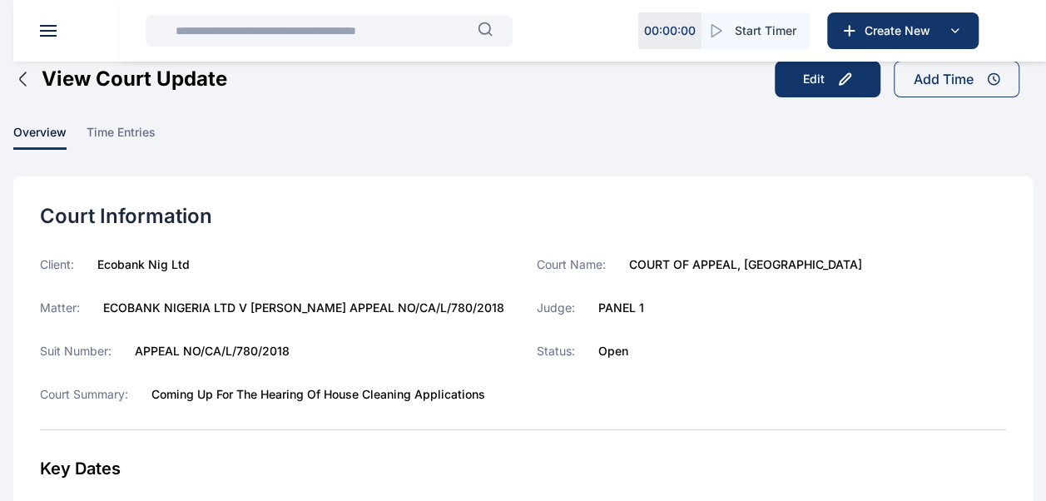
click at [335, 28] on input "text" at bounding box center [322, 30] width 312 height 33
type input "*"
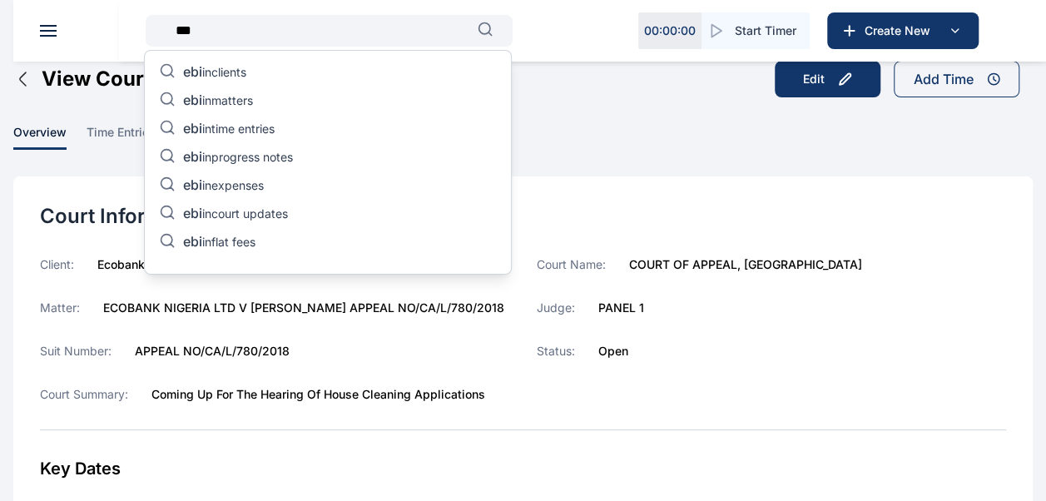
type input "***"
click at [291, 165] on p "ebi in progress notes" at bounding box center [238, 158] width 110 height 20
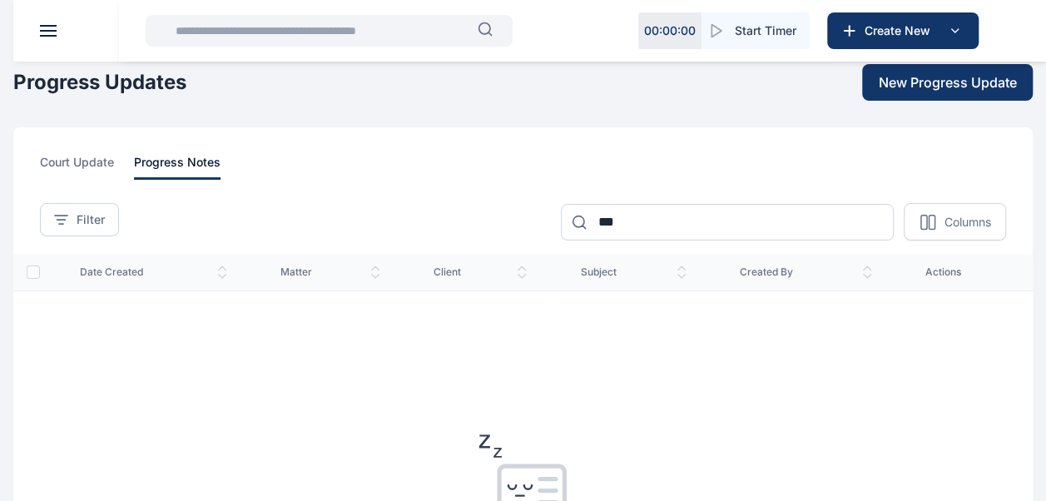
click at [299, 32] on input "text" at bounding box center [322, 30] width 312 height 33
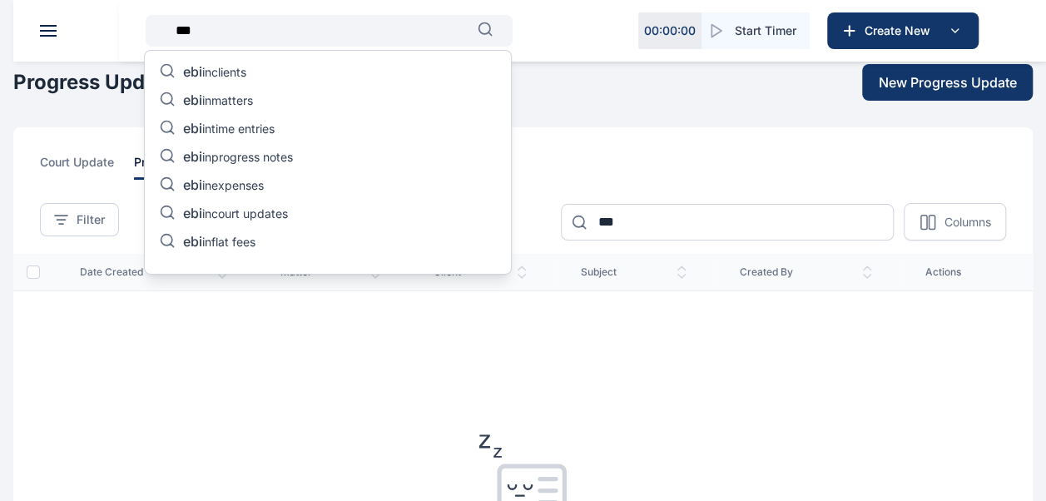
type input "***"
click at [250, 102] on p "ebi in matters" at bounding box center [218, 102] width 70 height 20
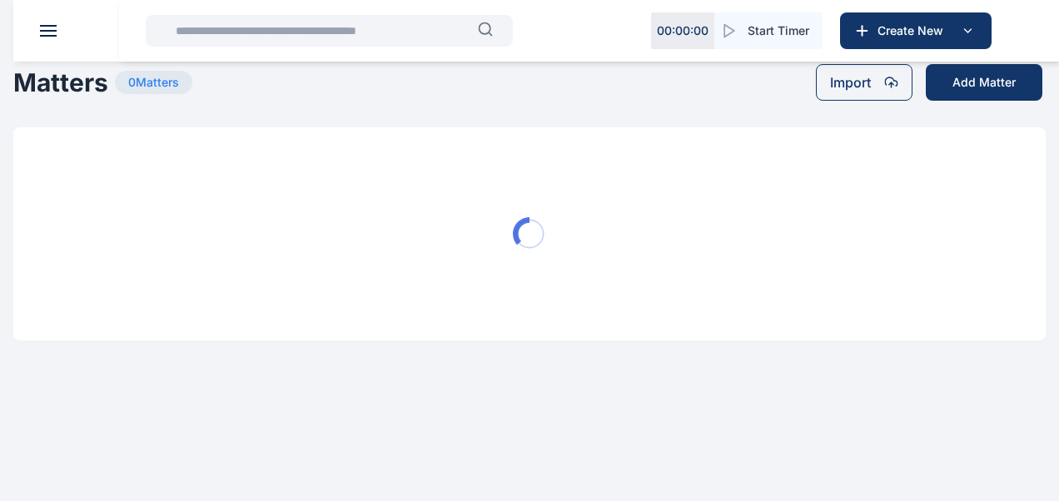
click at [286, 24] on input "text" at bounding box center [322, 30] width 312 height 33
click at [261, 23] on input "text" at bounding box center [322, 30] width 312 height 33
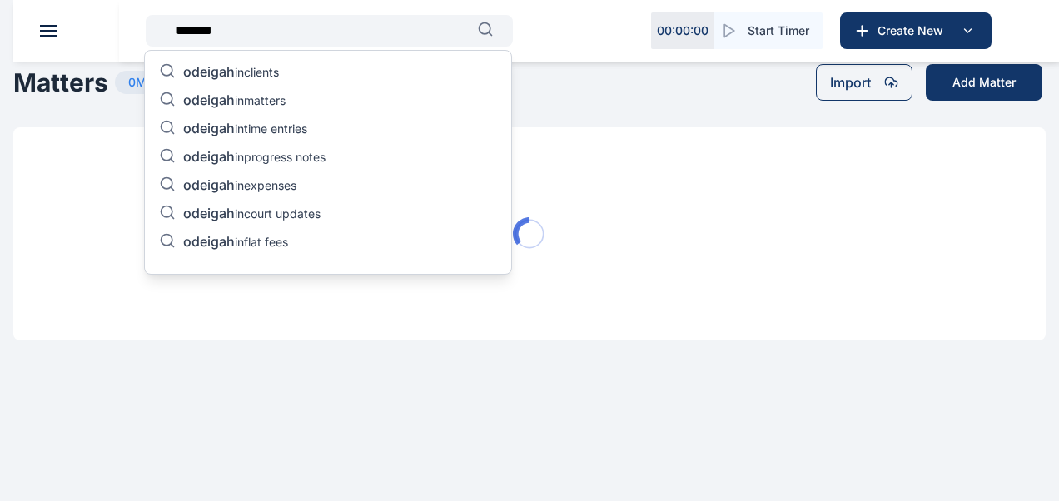
type input "*******"
click at [238, 100] on p "odeigah in matters" at bounding box center [234, 102] width 102 height 20
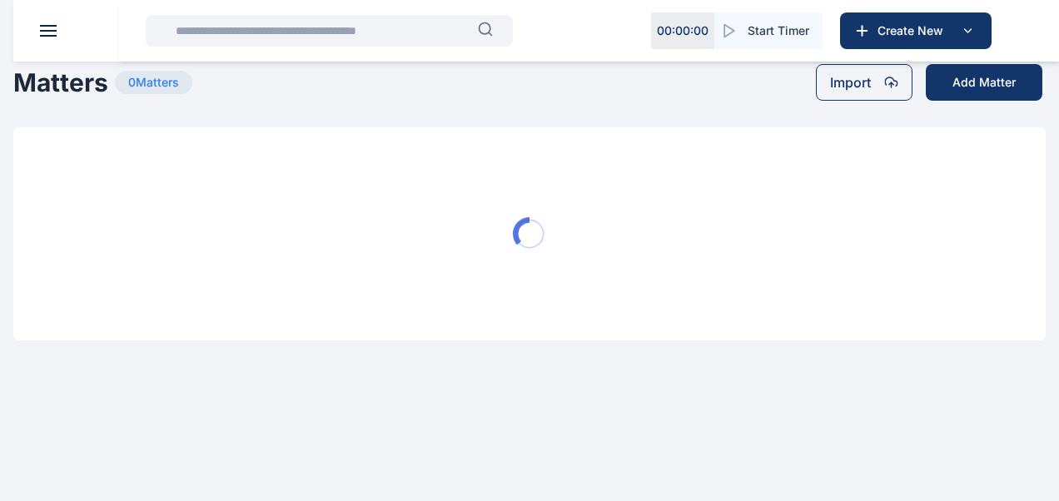
click at [265, 38] on input "text" at bounding box center [322, 30] width 312 height 33
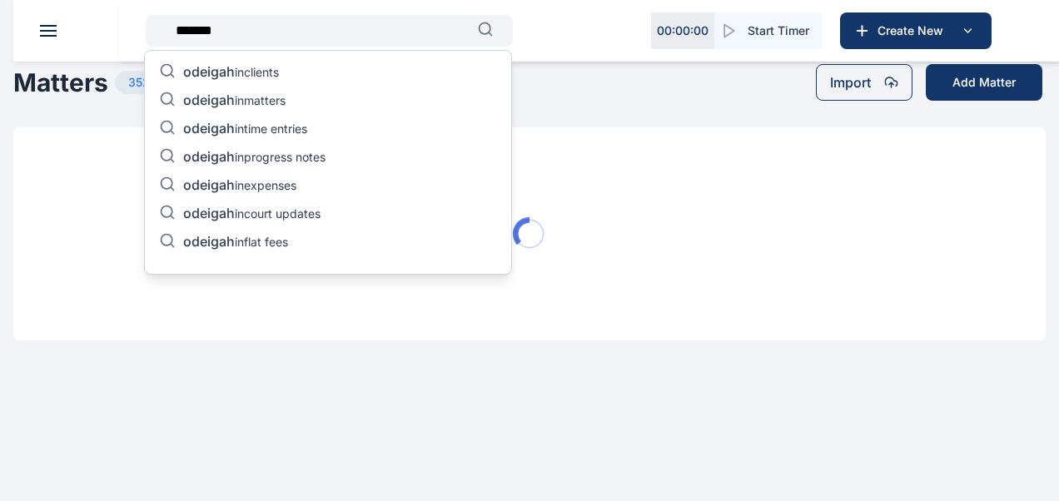
type input "*******"
click at [236, 99] on p "odeigah in matters" at bounding box center [234, 102] width 102 height 20
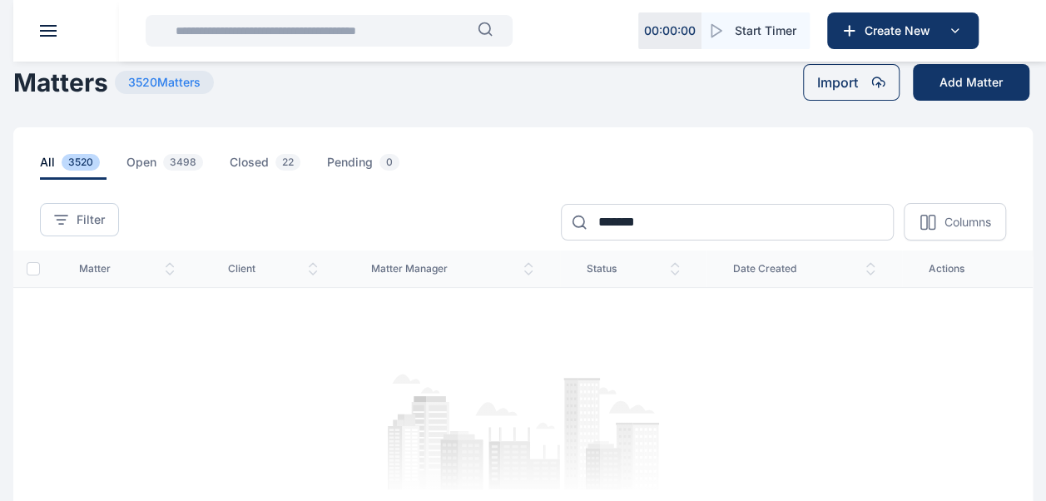
click at [369, 27] on input "text" at bounding box center [322, 30] width 312 height 33
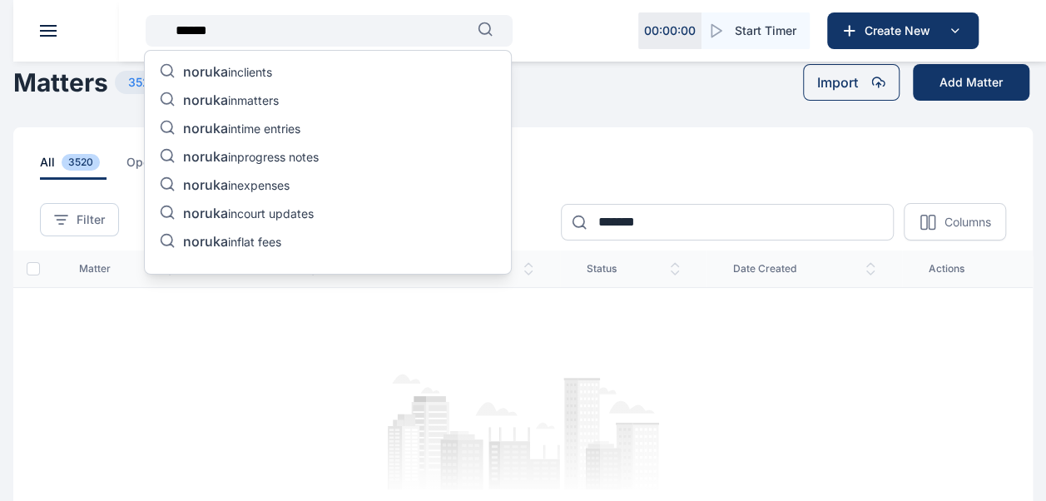
type input "******"
click at [267, 102] on p "noruka in matters" at bounding box center [231, 102] width 96 height 20
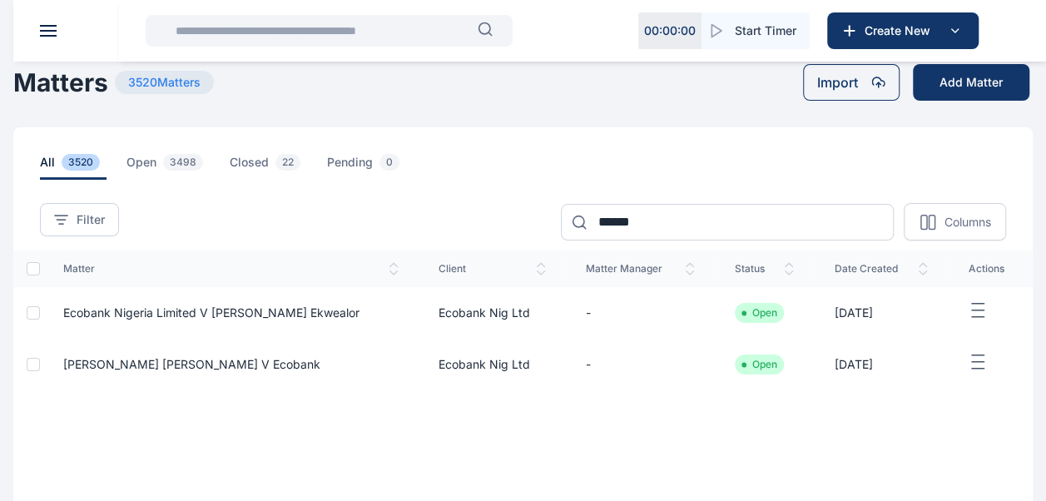
click at [267, 102] on main "[PERSON_NAME] PUNUKA Attorneys & Solicitors Dashboard dashboard Conflict-Check …" at bounding box center [523, 308] width 1046 height 617
click at [230, 27] on input "text" at bounding box center [322, 30] width 312 height 33
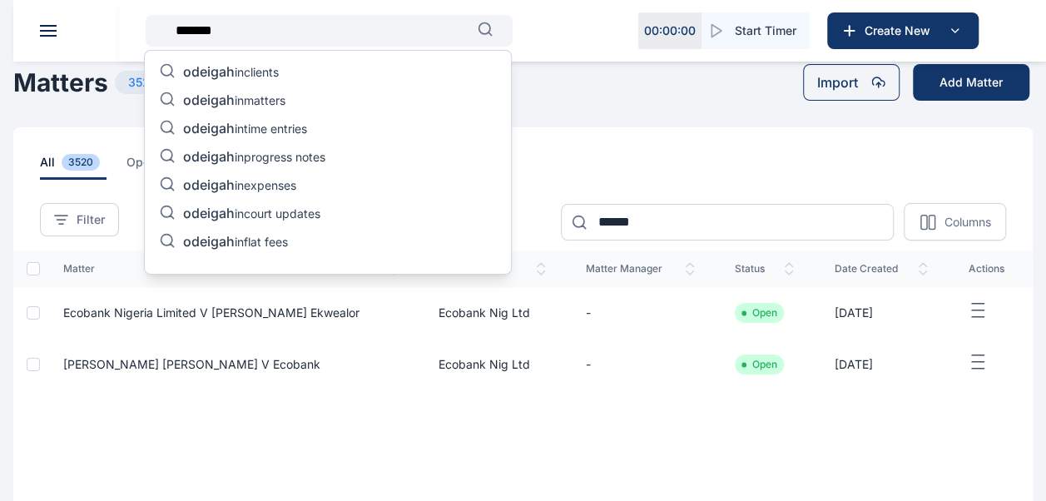
type input "*******"
click at [255, 99] on p "odeigah in matters" at bounding box center [234, 102] width 102 height 20
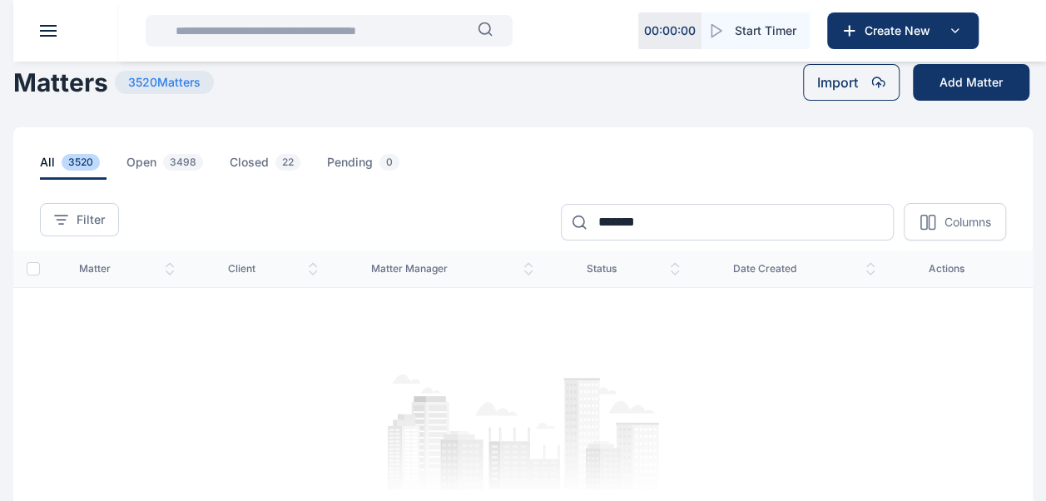
click at [319, 35] on input "text" at bounding box center [322, 30] width 312 height 33
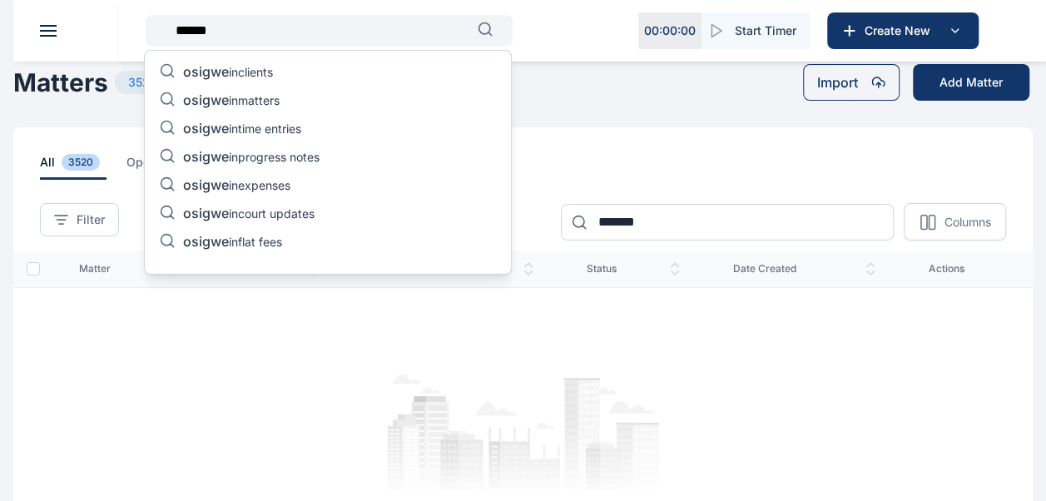
type input "******"
click at [263, 107] on p "osigwe in matters" at bounding box center [231, 102] width 97 height 20
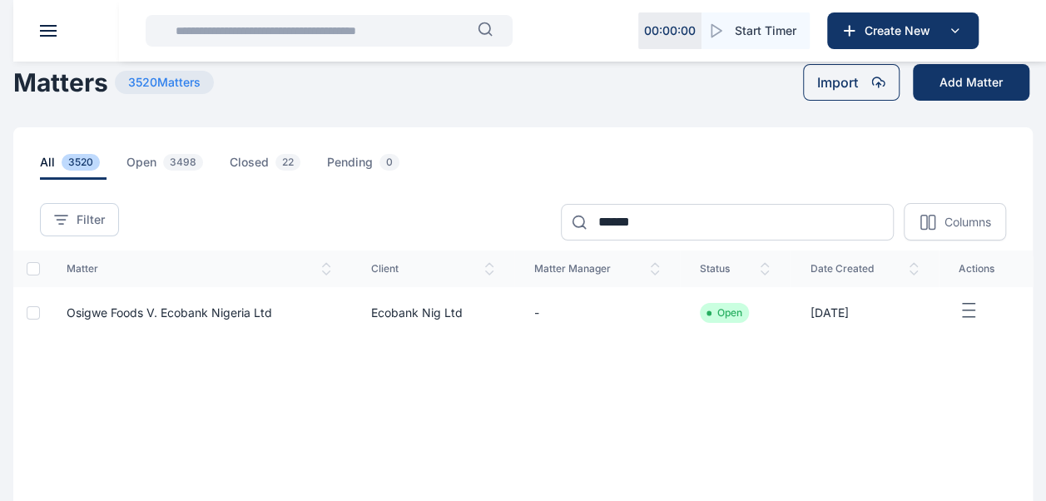
click at [124, 310] on span "Osigwe Foods V. Ecobank Nigeria Ltd" at bounding box center [170, 312] width 206 height 14
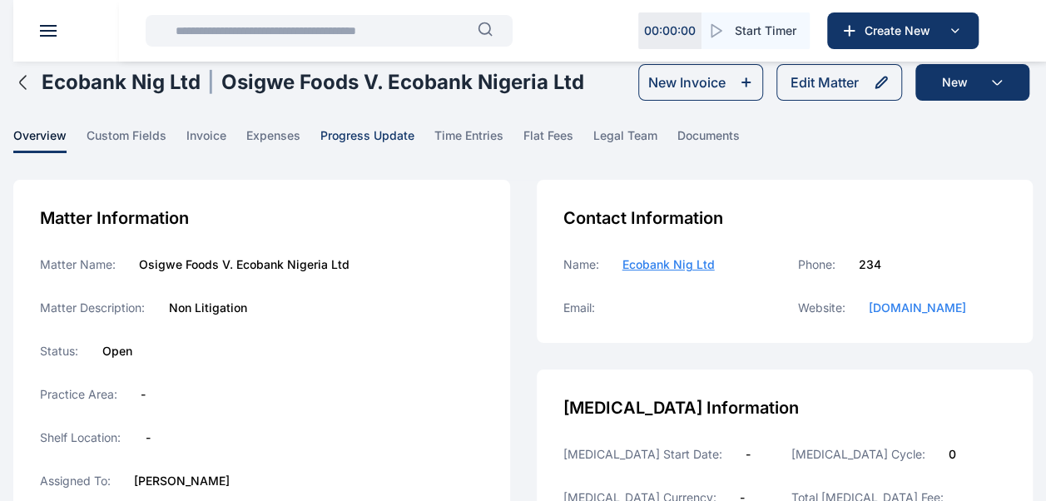
click at [391, 132] on span "progress update" at bounding box center [367, 140] width 94 height 26
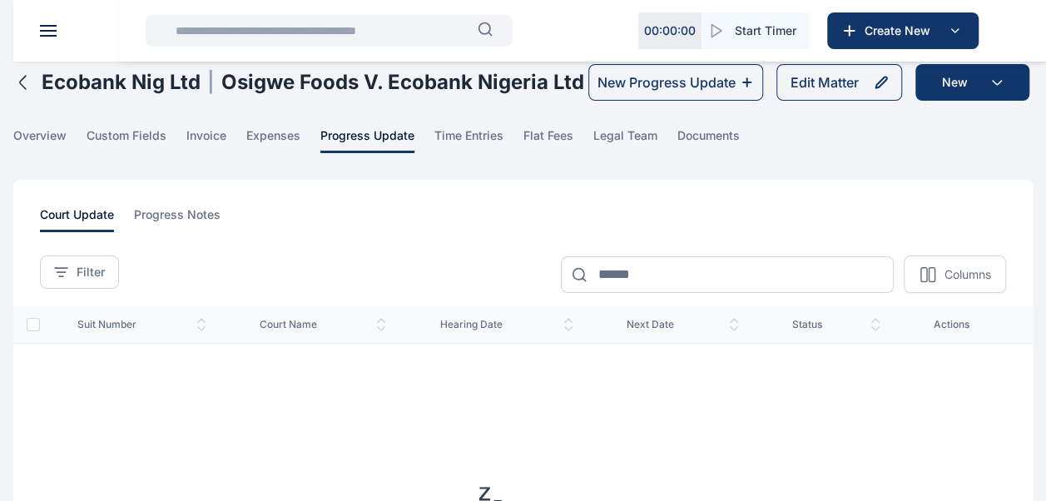
click at [352, 37] on input "text" at bounding box center [322, 30] width 312 height 33
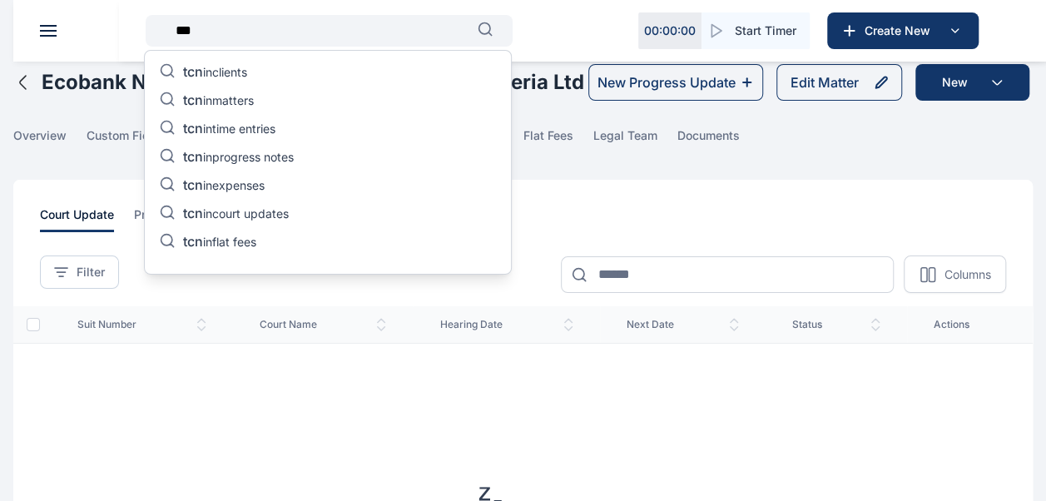
type input "***"
click at [222, 95] on p "tcn in matters" at bounding box center [218, 102] width 71 height 20
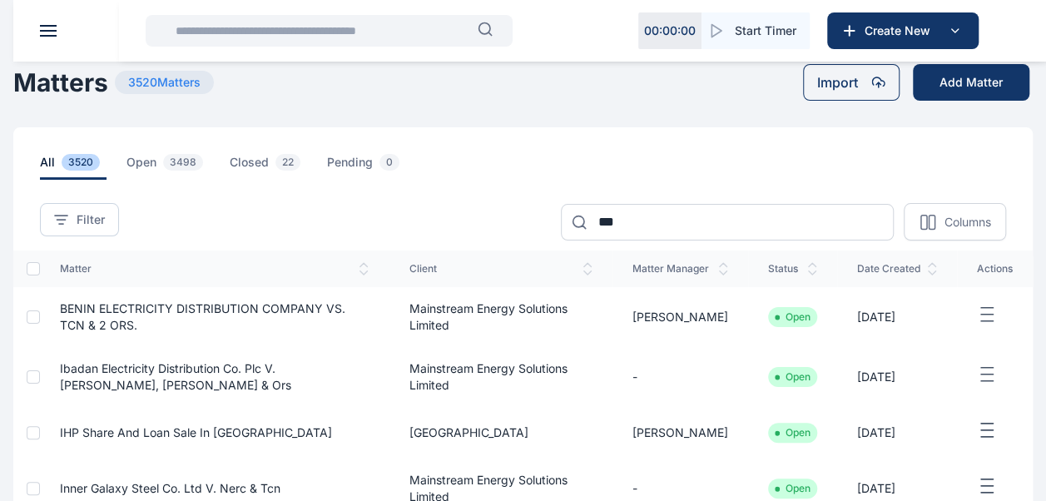
click at [233, 25] on input "text" at bounding box center [322, 30] width 312 height 33
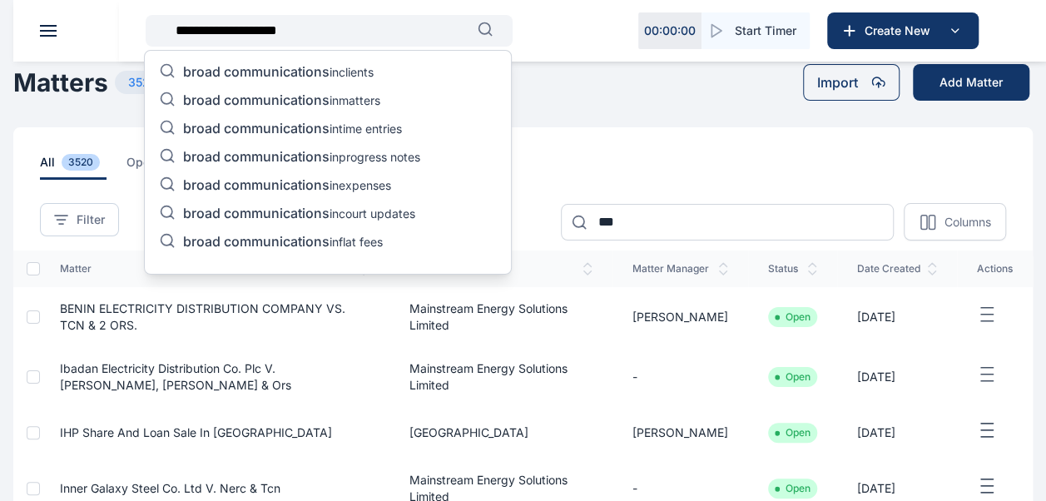
type input "**********"
click at [311, 101] on span "broad communications" at bounding box center [256, 100] width 146 height 17
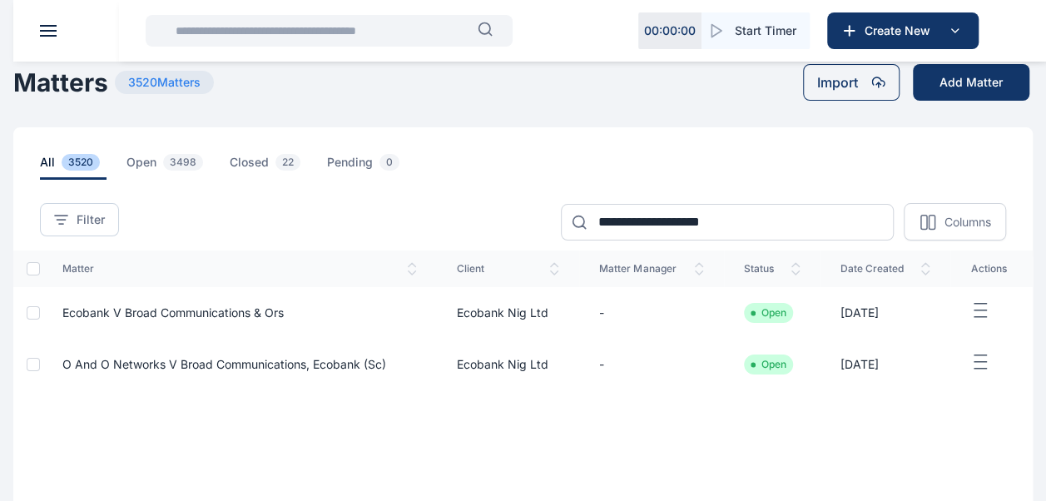
click at [181, 307] on span "Ecobank V Broad Communications & Ors" at bounding box center [172, 312] width 221 height 14
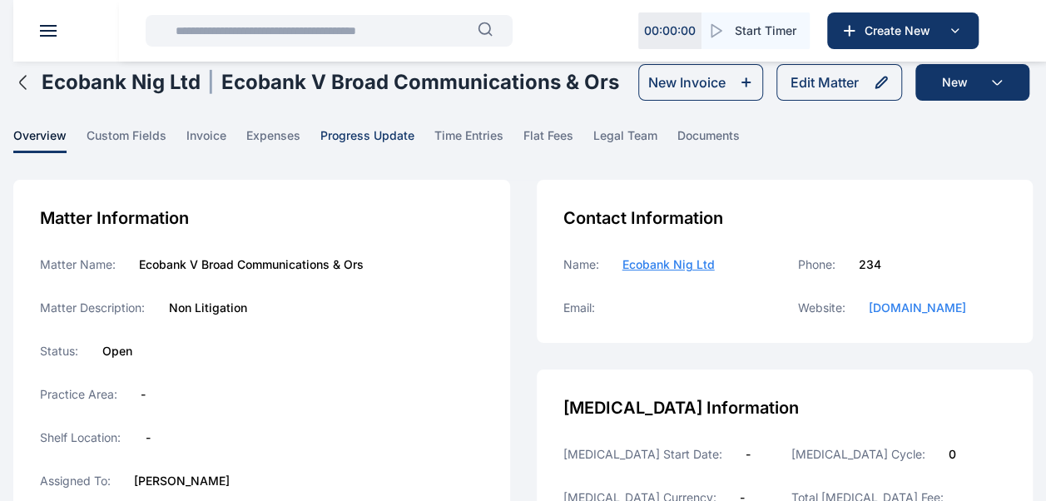
click at [383, 136] on span "progress update" at bounding box center [367, 140] width 94 height 26
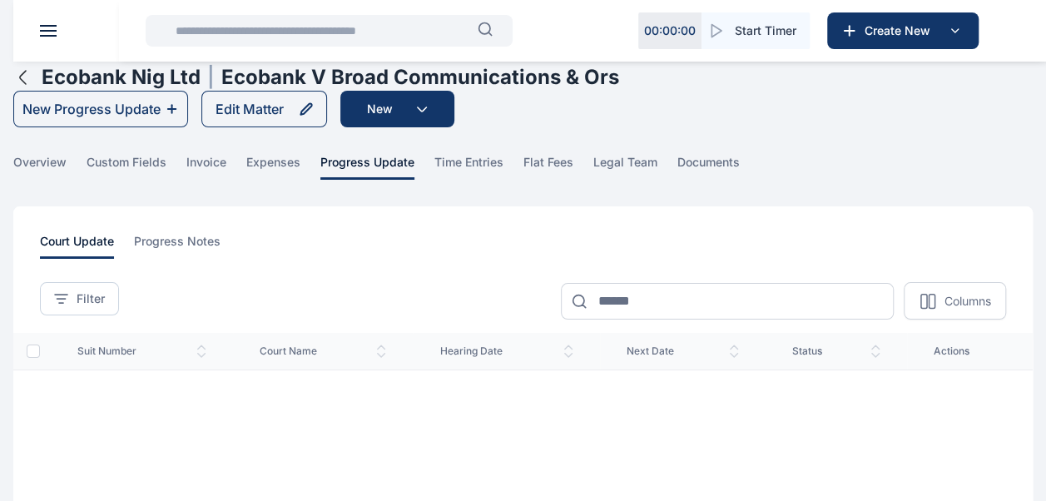
drag, startPoint x: 448, startPoint y: 235, endPoint x: 424, endPoint y: 247, distance: 27.2
click at [424, 247] on div "court update progress notes" at bounding box center [523, 246] width 966 height 26
